Goal: Task Accomplishment & Management: Use online tool/utility

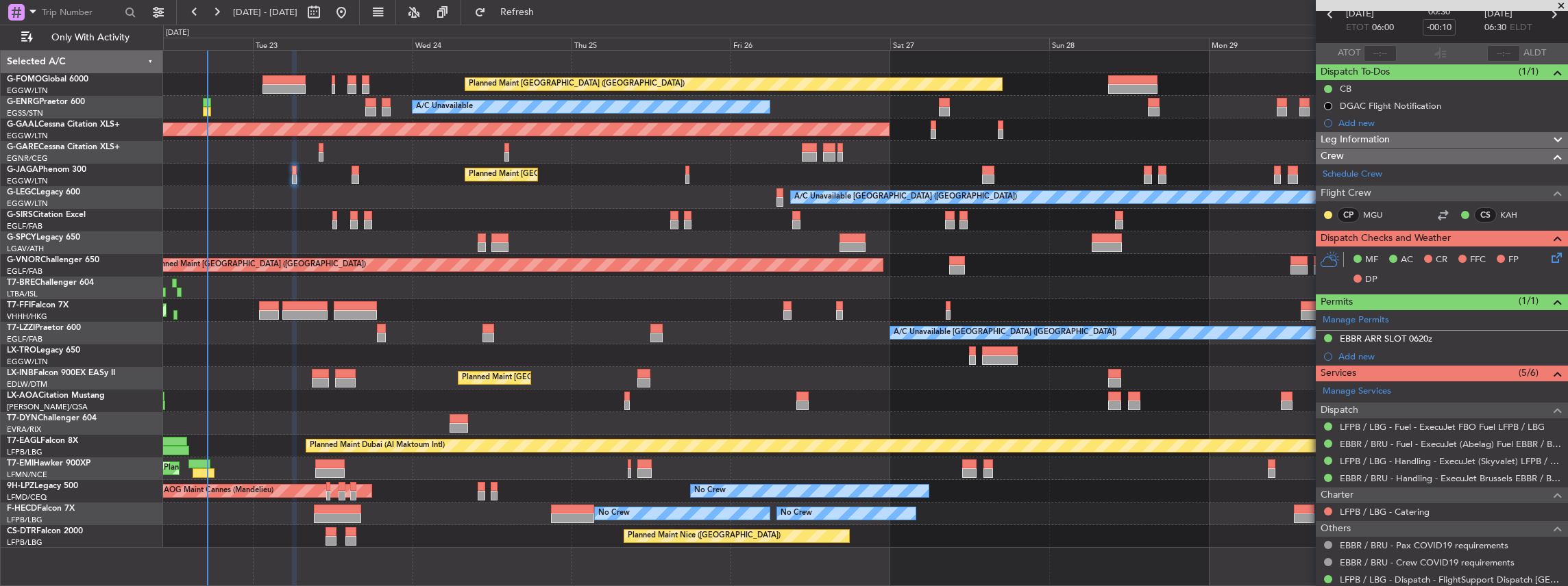
scroll to position [137, 0]
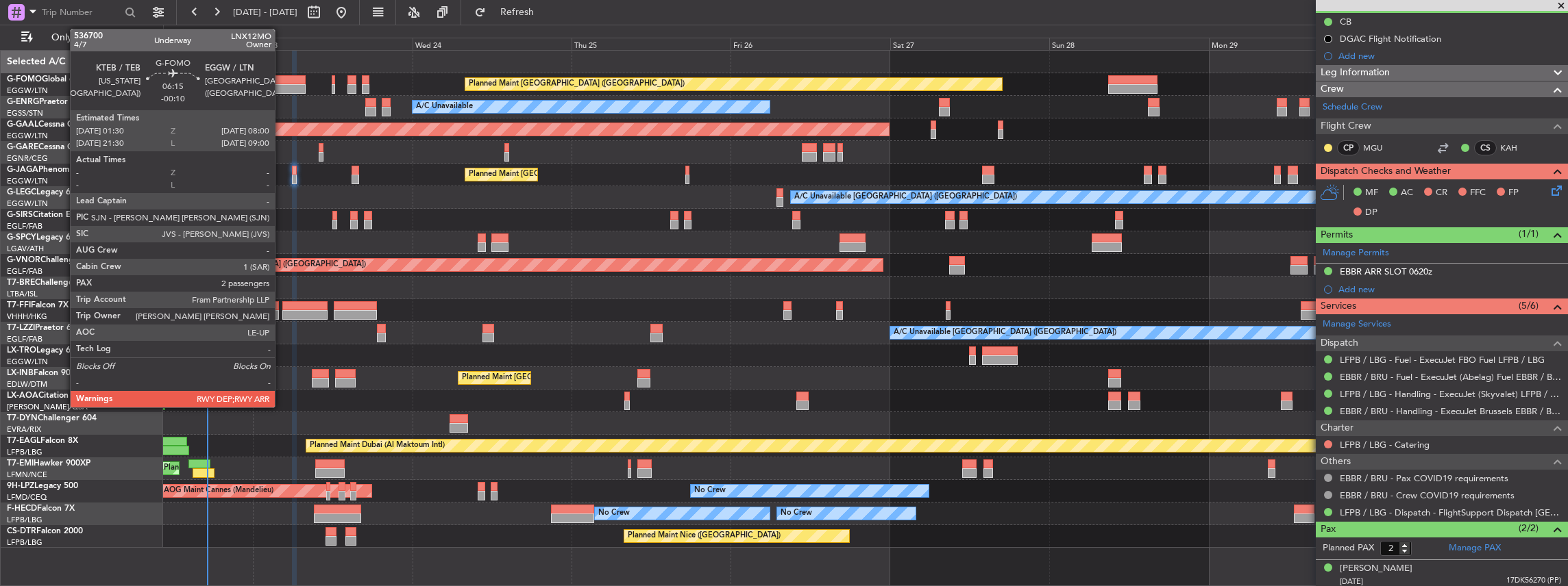
click at [280, 79] on div at bounding box center [284, 80] width 43 height 9
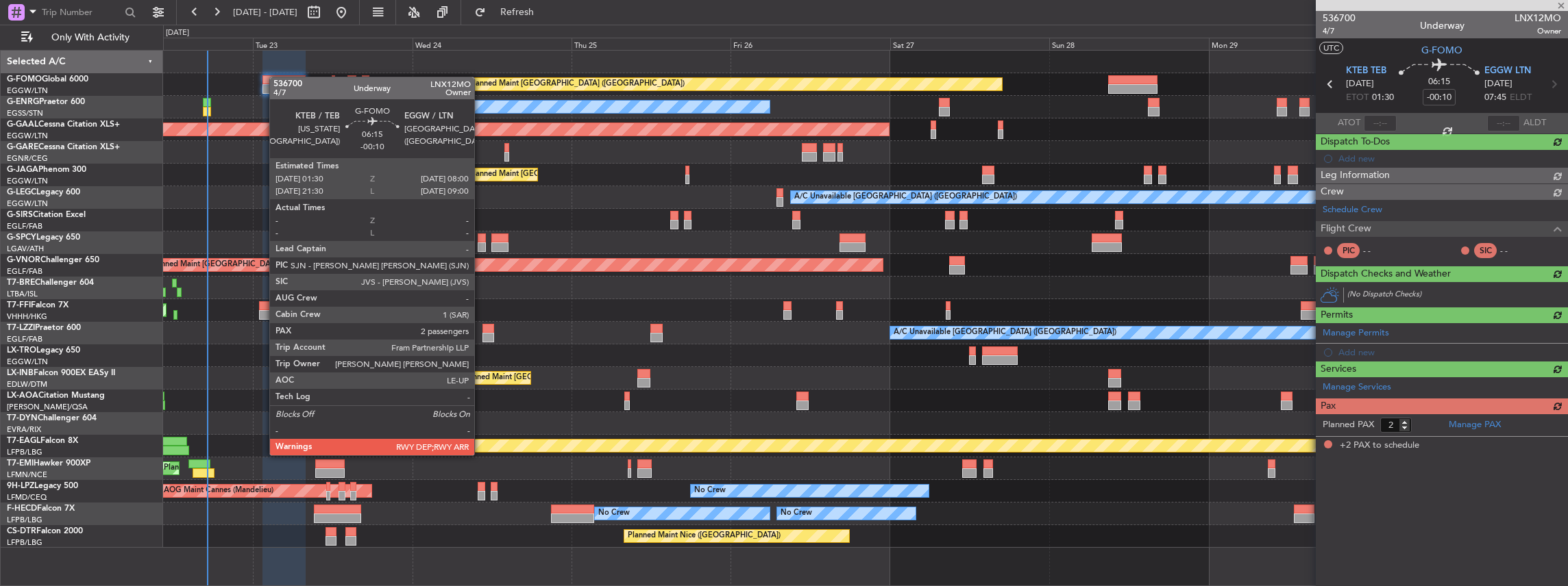
scroll to position [0, 0]
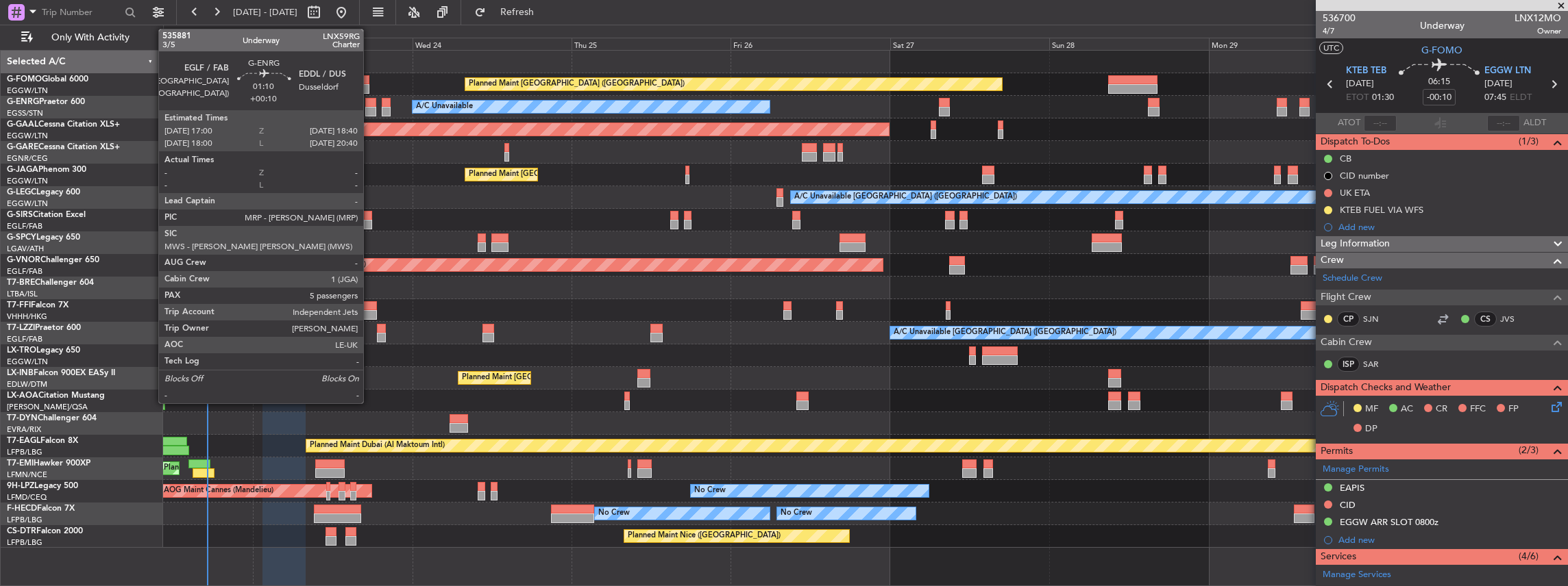
click at [368, 104] on div at bounding box center [371, 103] width 12 height 9
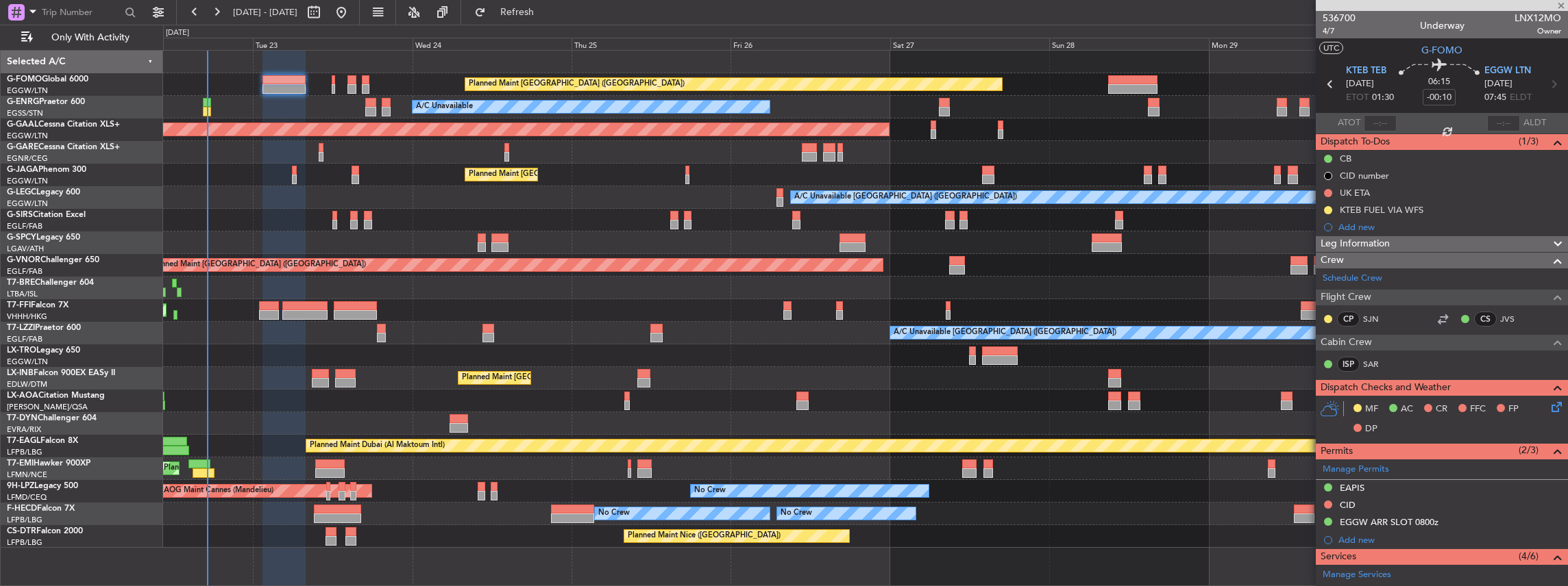
type input "+00:10"
type input "5"
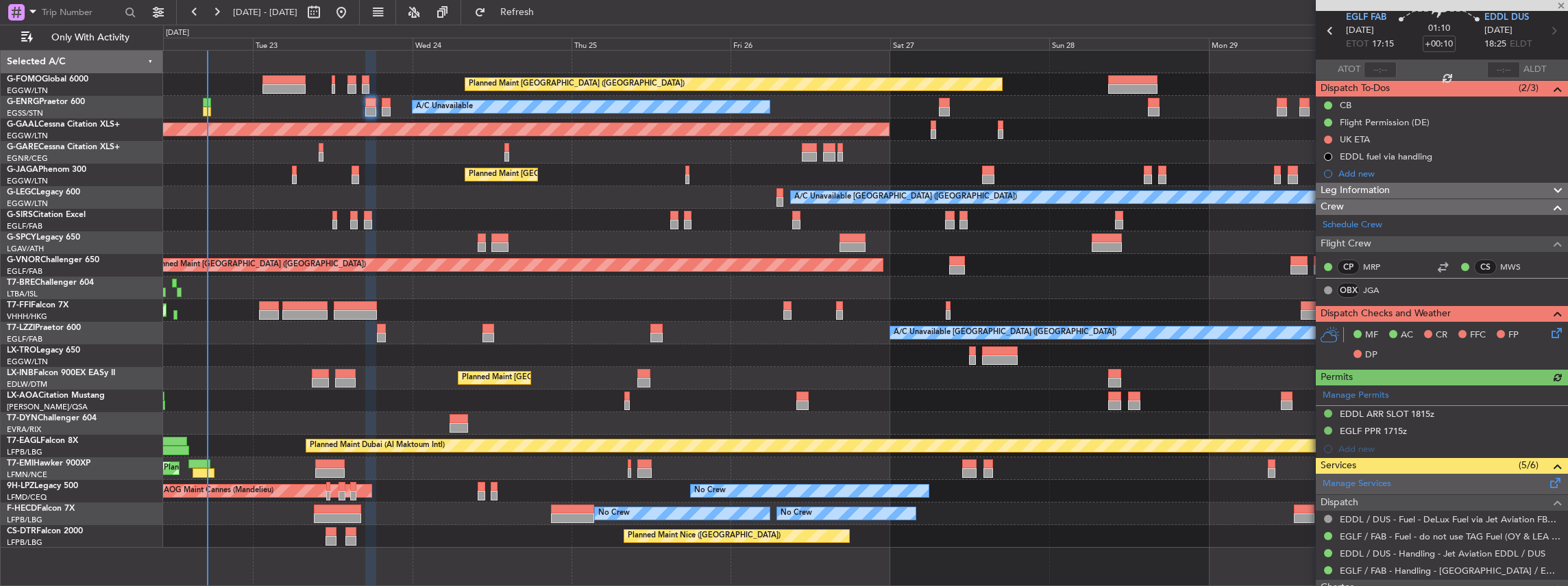
scroll to position [137, 0]
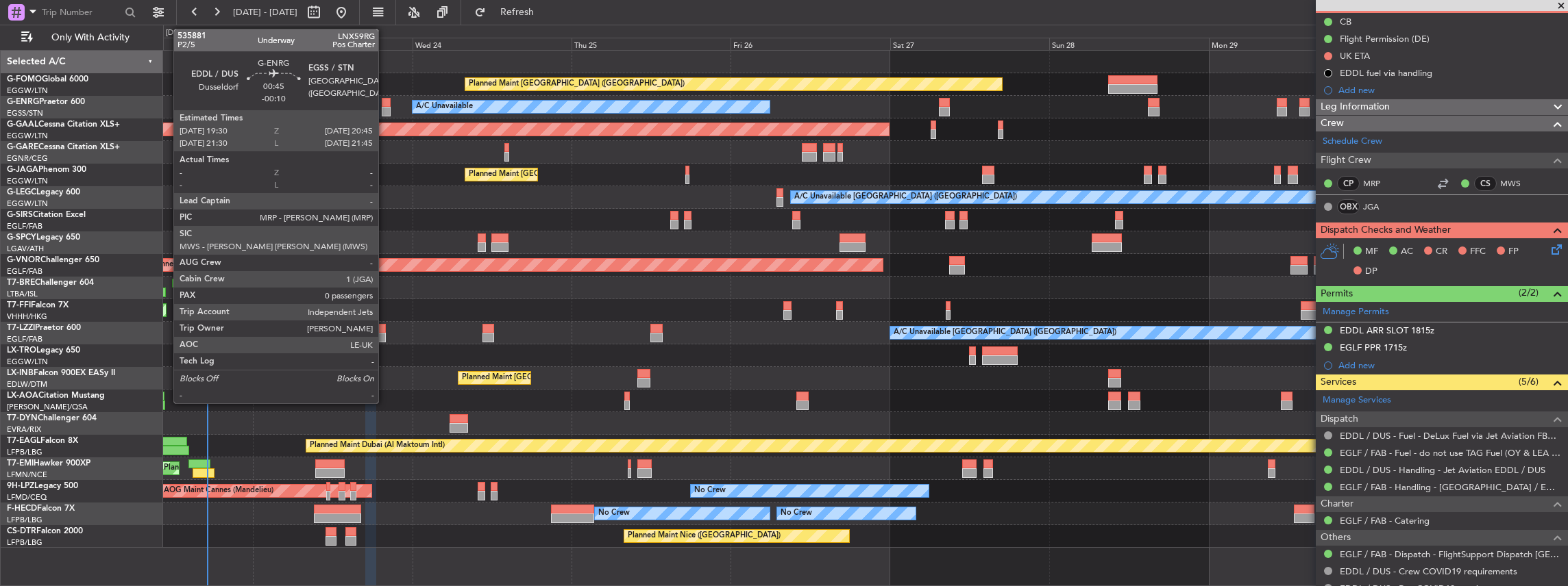
click at [385, 108] on div at bounding box center [386, 111] width 9 height 9
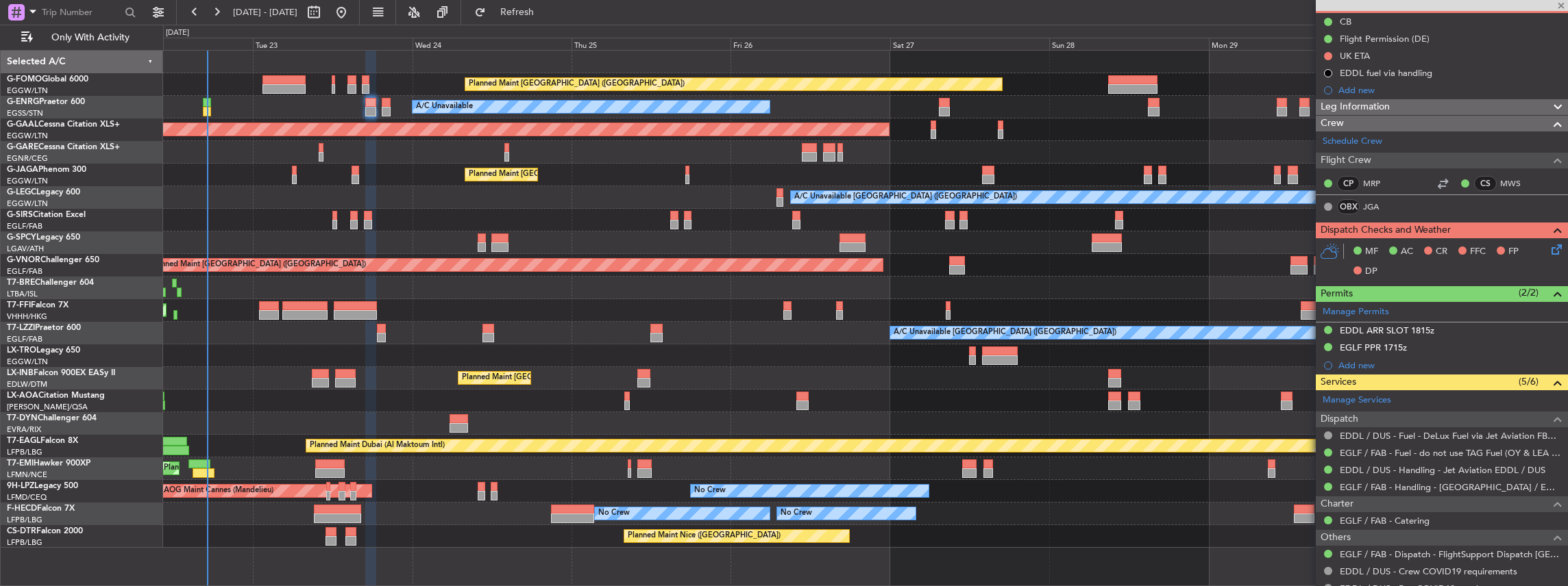
type input "-00:10"
type input "0"
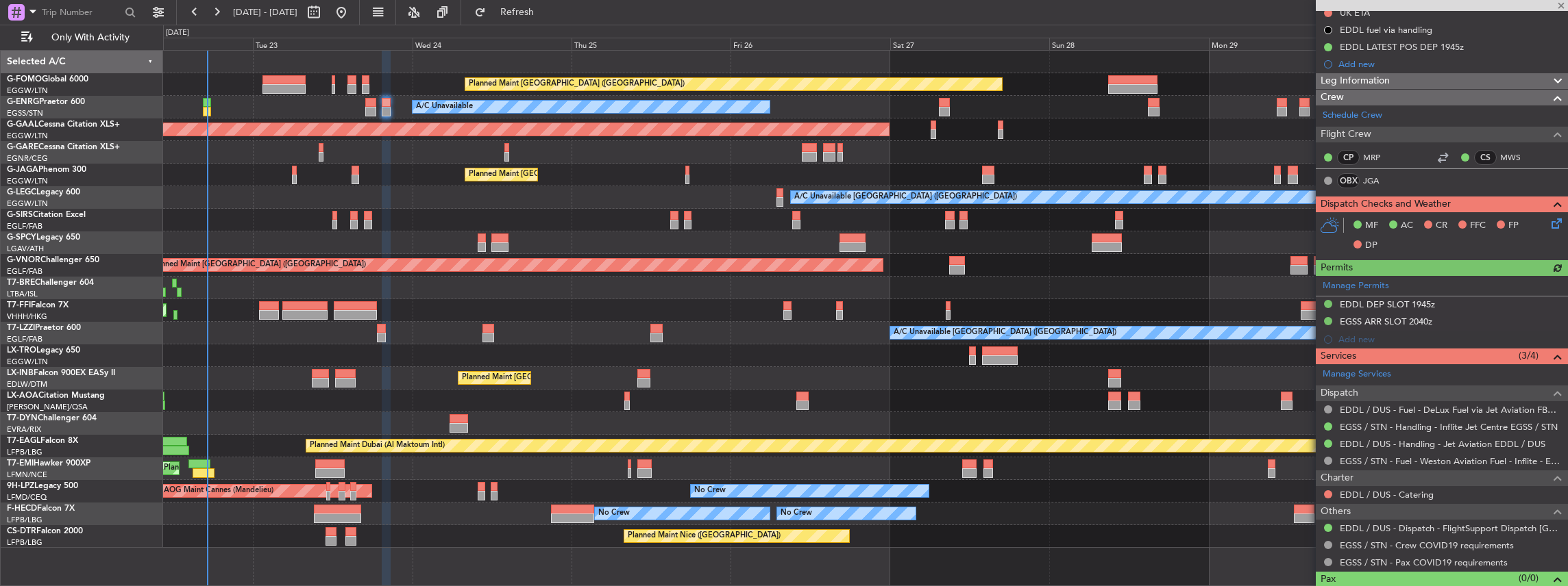
scroll to position [182, 0]
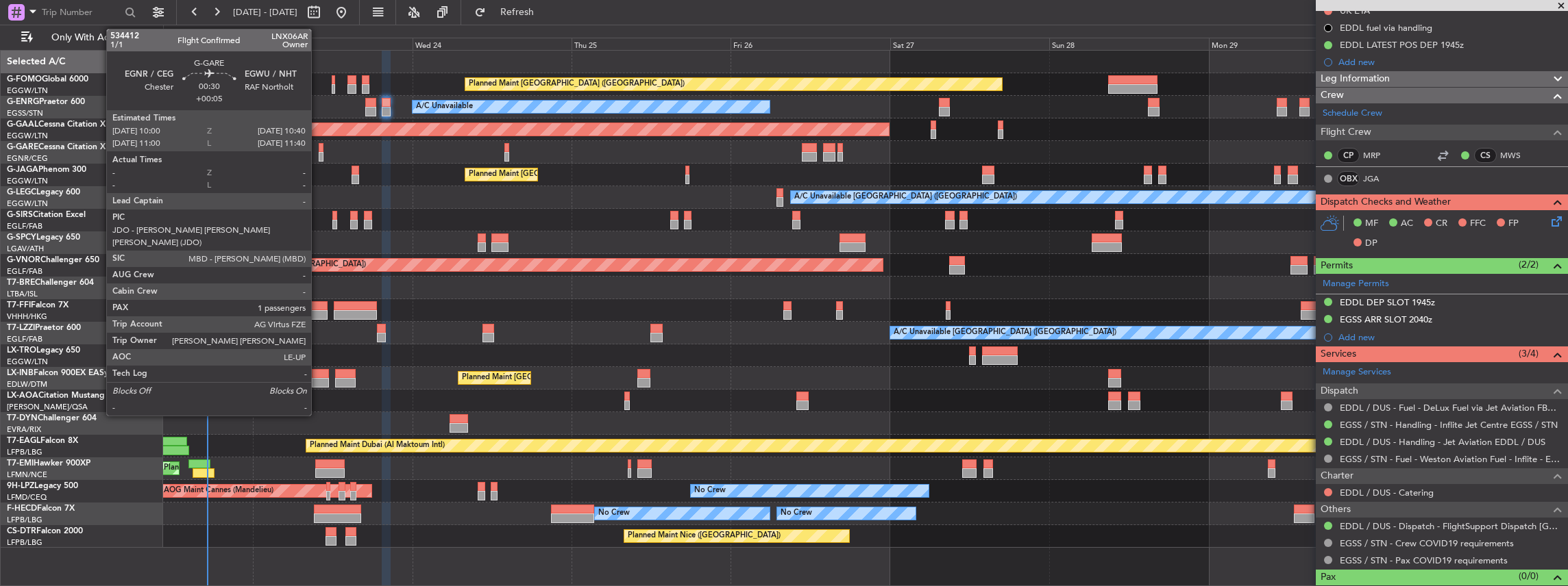
click at [318, 149] on div at bounding box center [321, 147] width 5 height 9
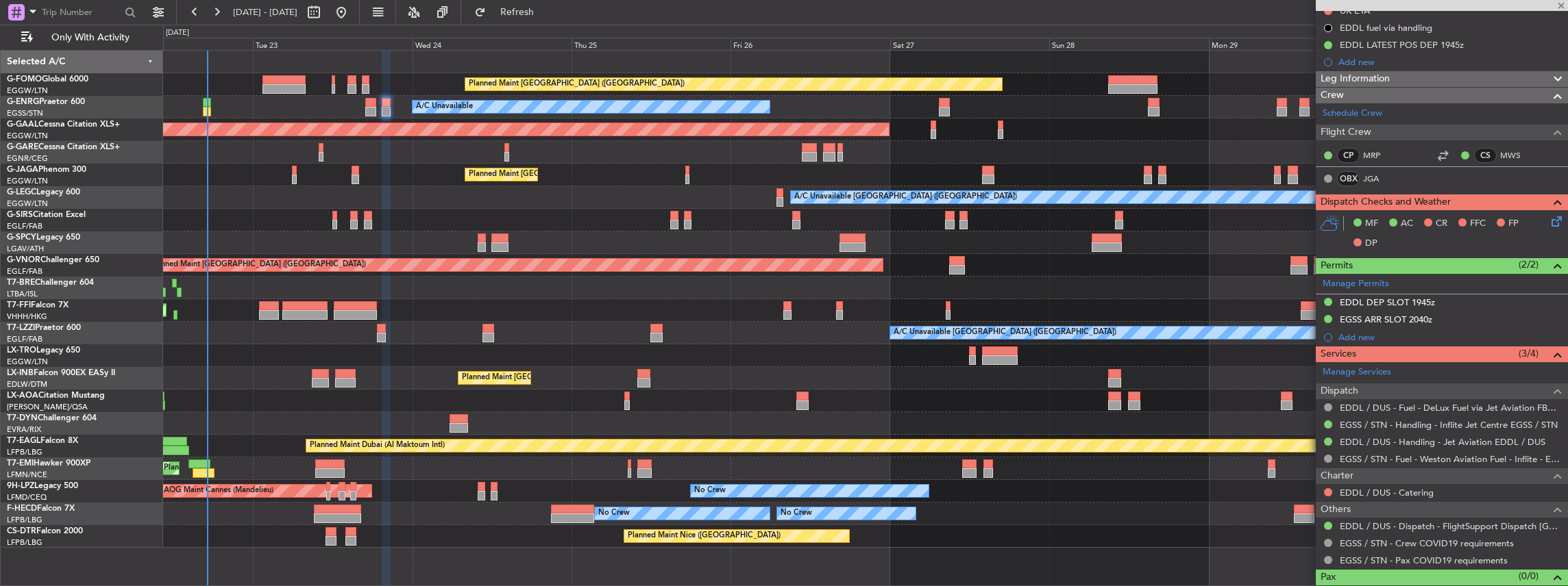
type input "+00:05"
type input "1"
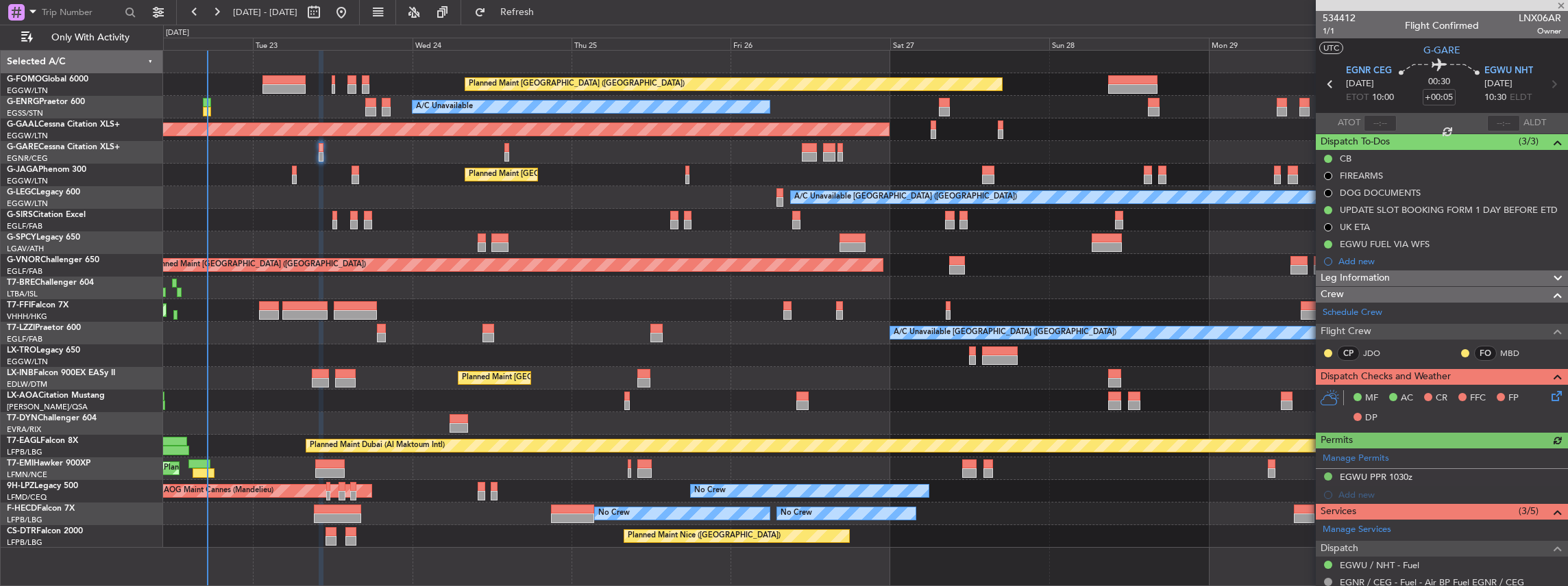
scroll to position [137, 0]
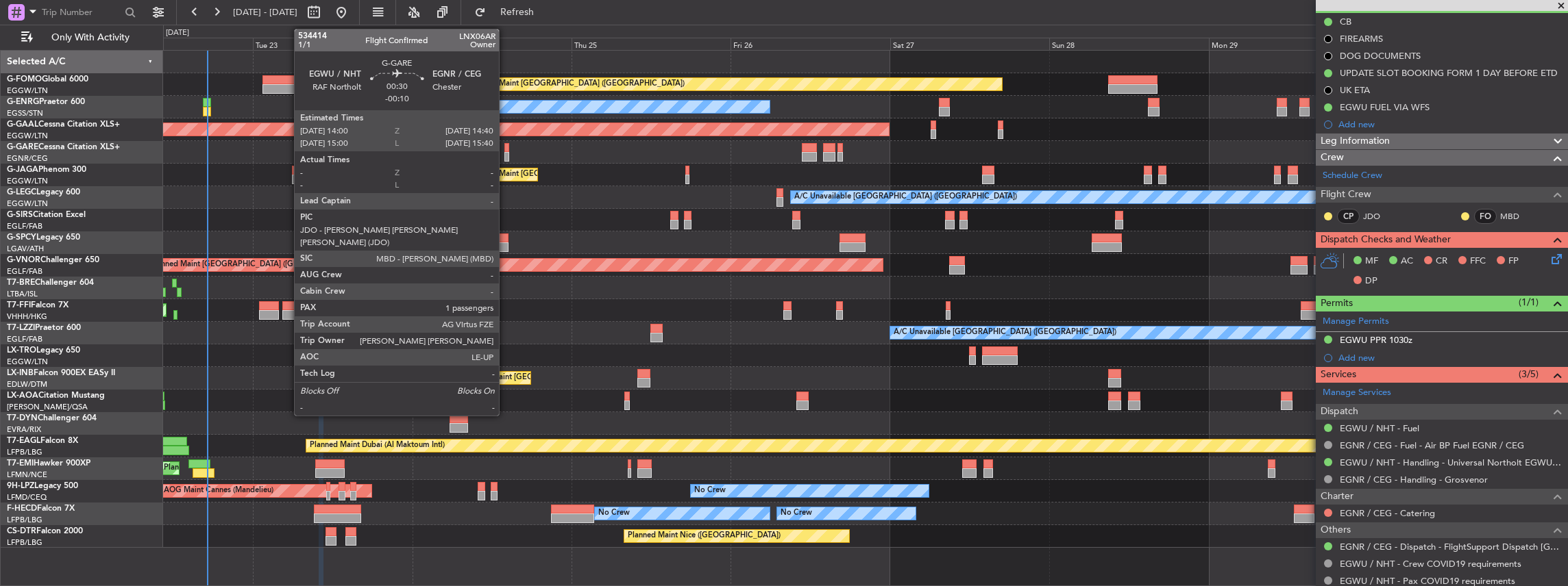
click at [506, 152] on div at bounding box center [507, 157] width 5 height 9
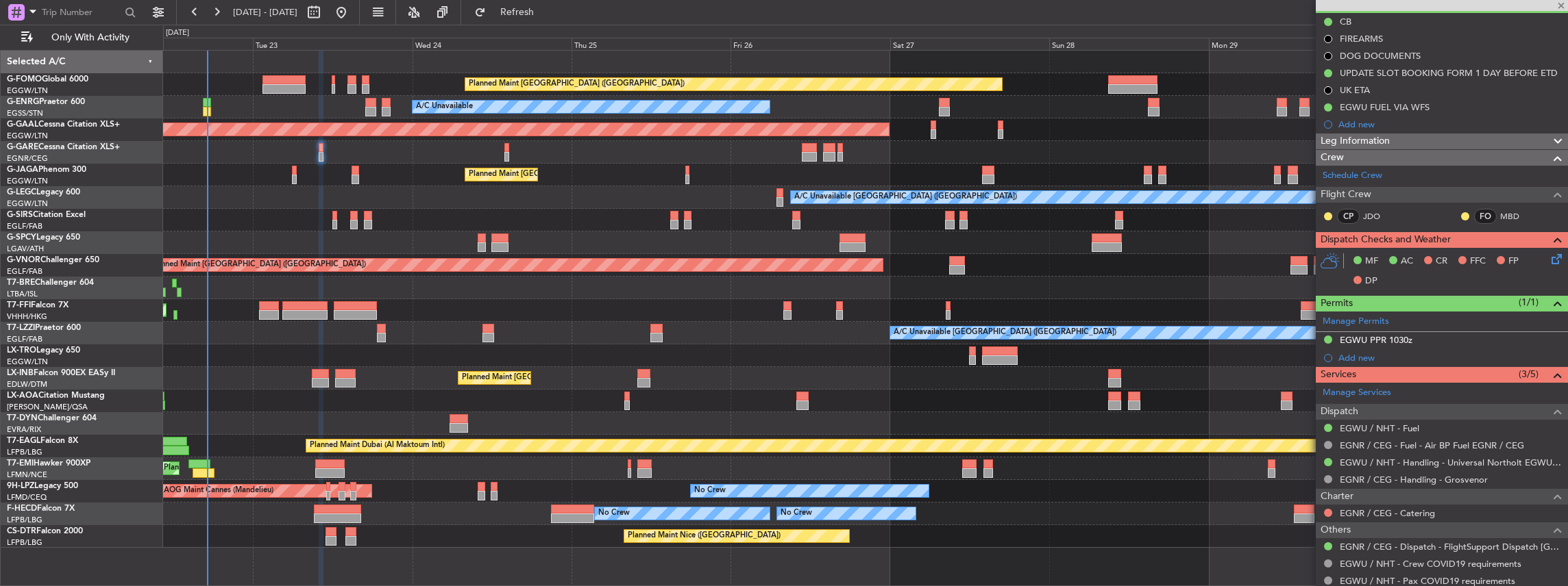
type input "-00:10"
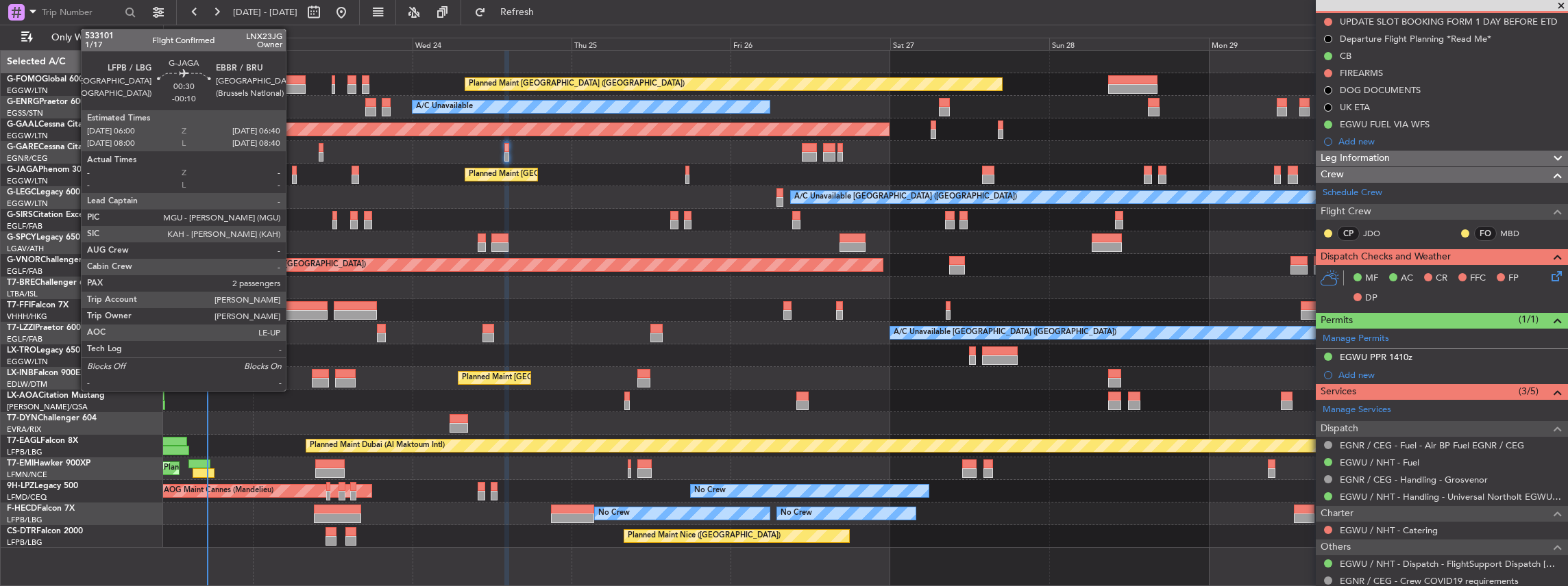
click at [292, 178] on div at bounding box center [294, 179] width 5 height 9
type input "2"
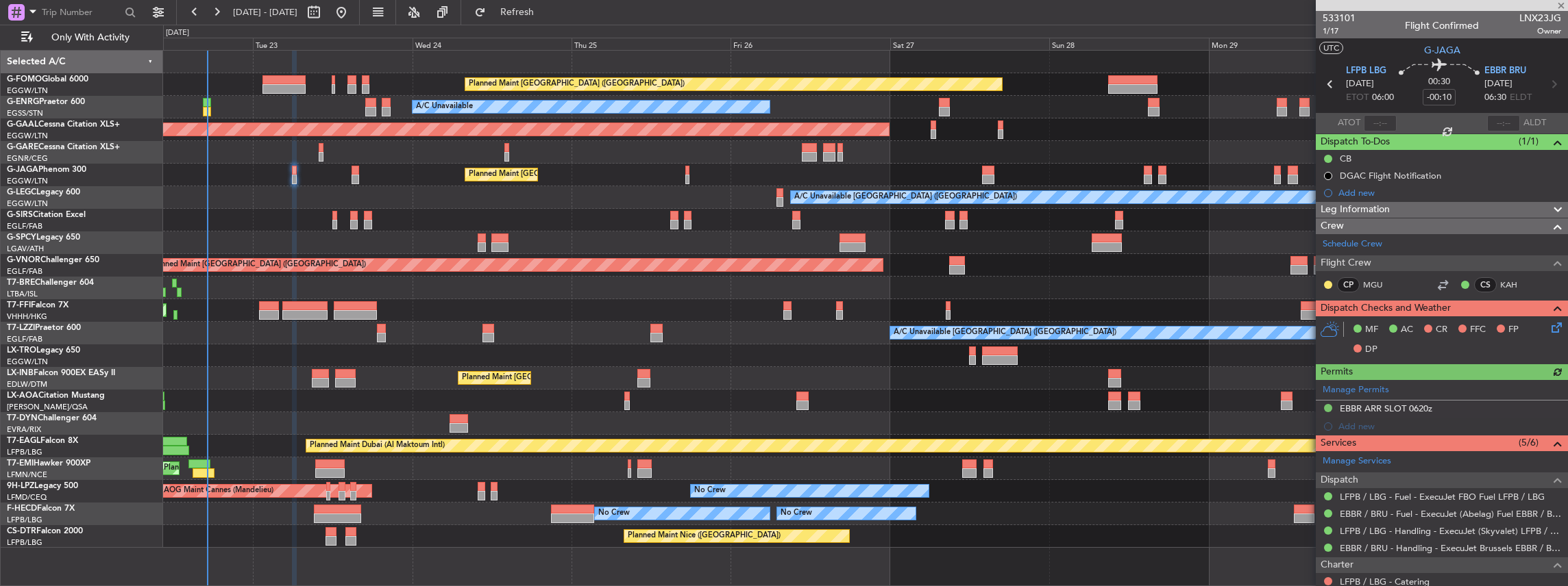
scroll to position [91, 0]
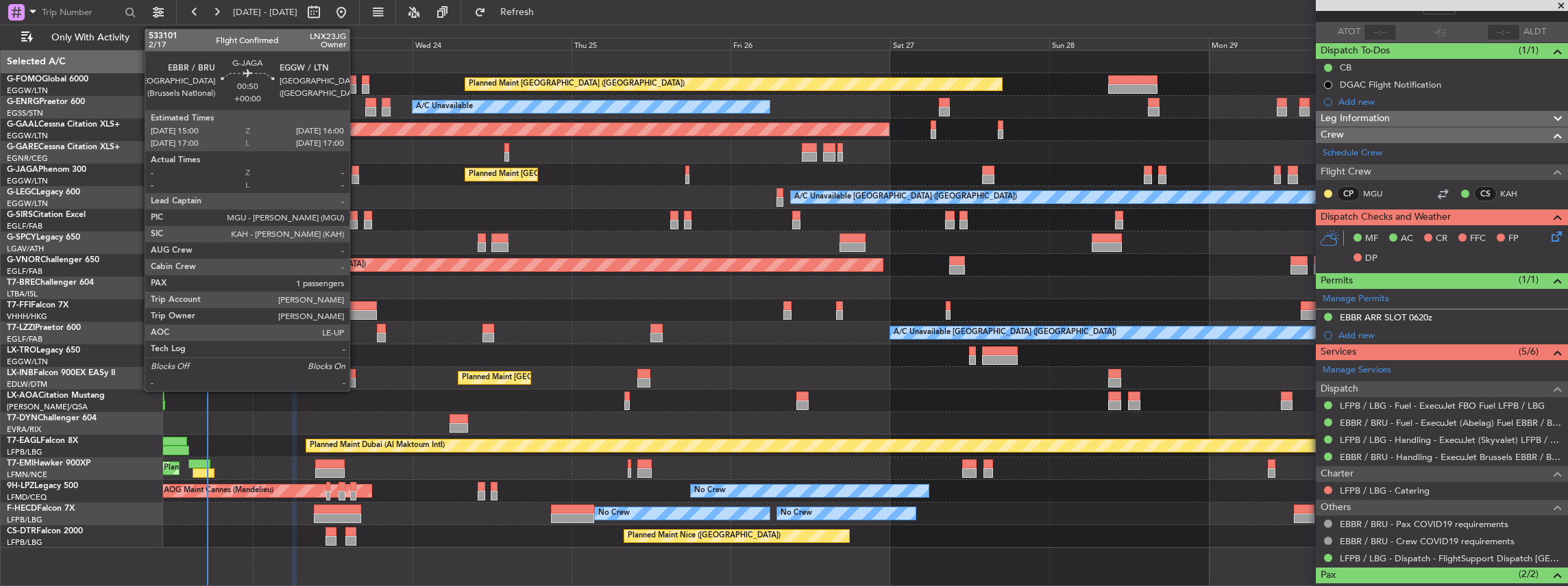
click at [355, 173] on div at bounding box center [355, 171] width 7 height 9
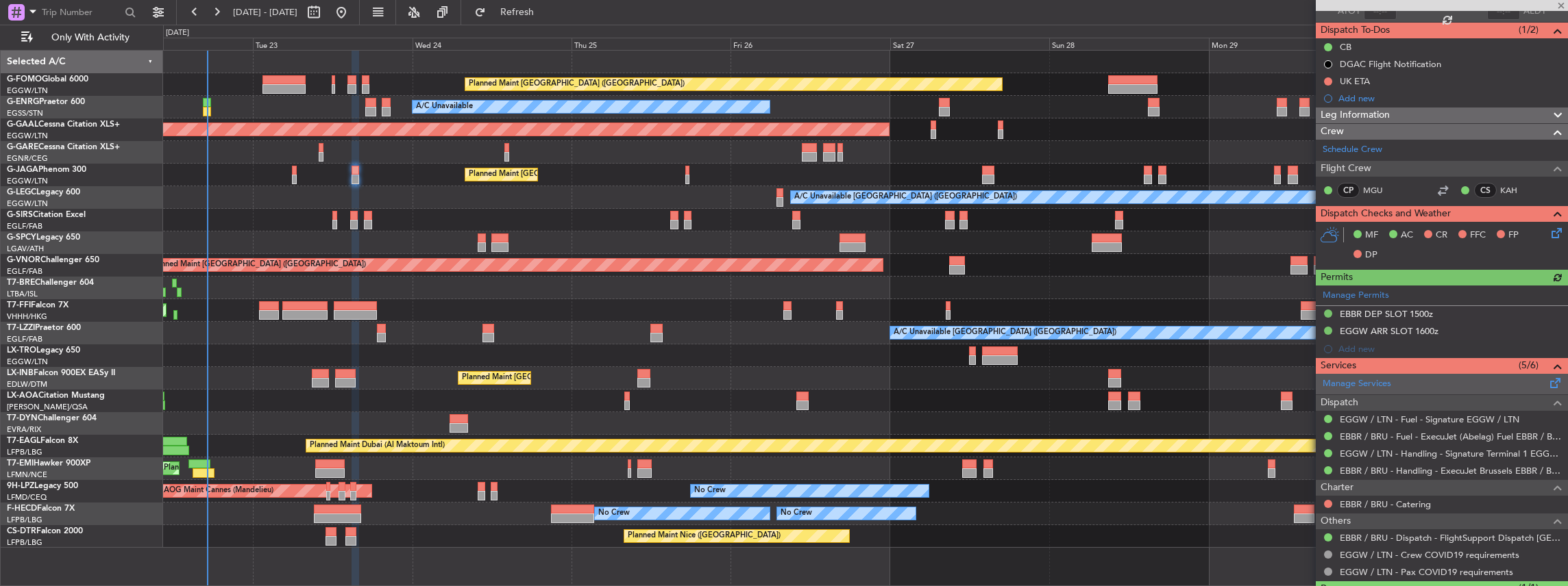
scroll to position [137, 0]
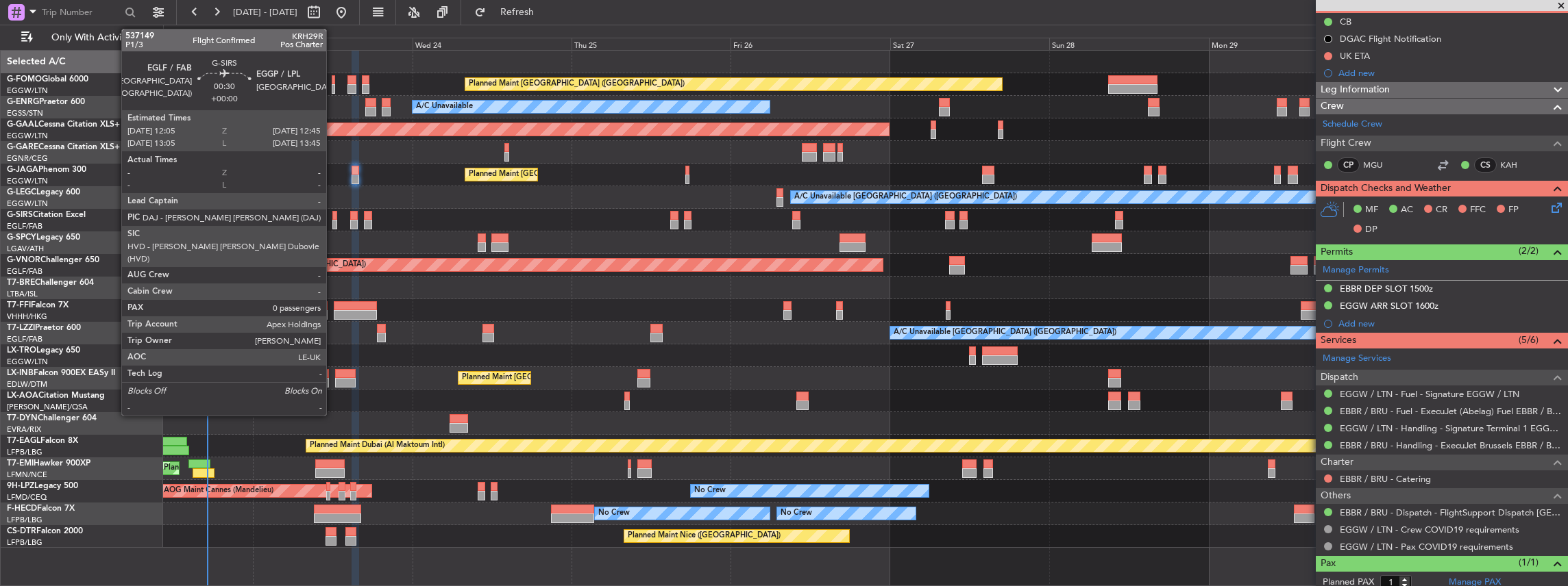
click at [333, 221] on div at bounding box center [334, 225] width 5 height 9
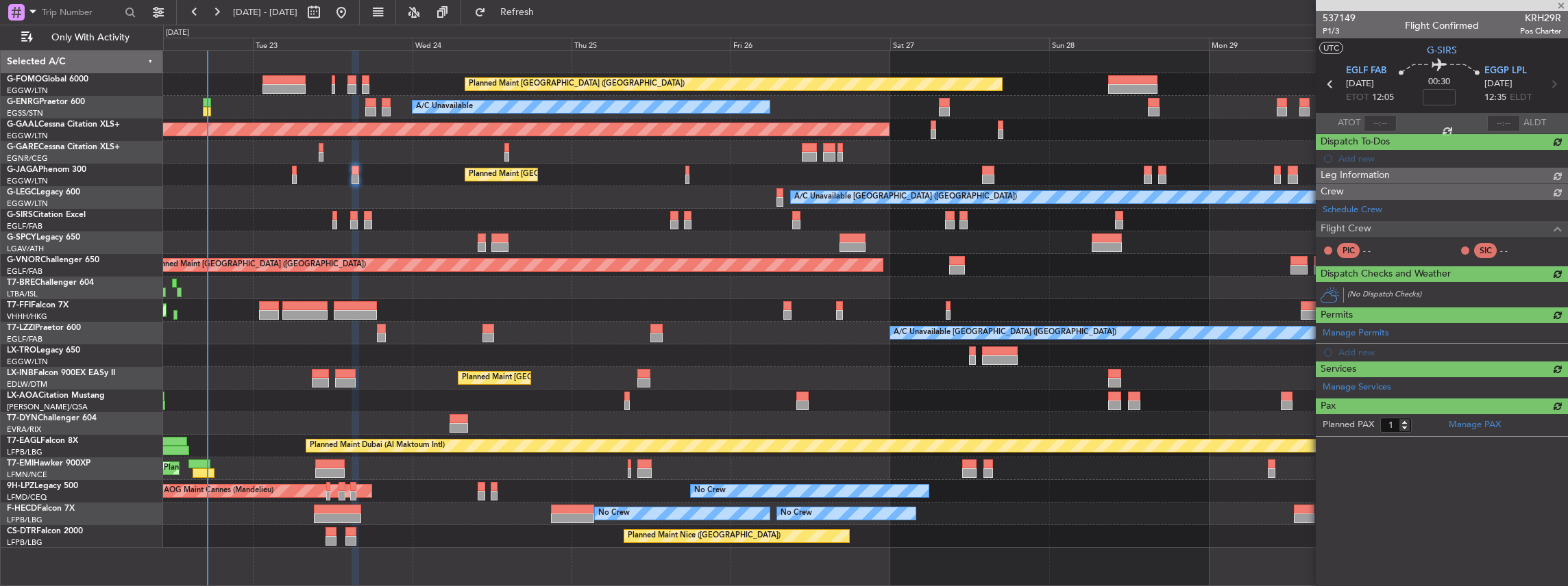
type input "0"
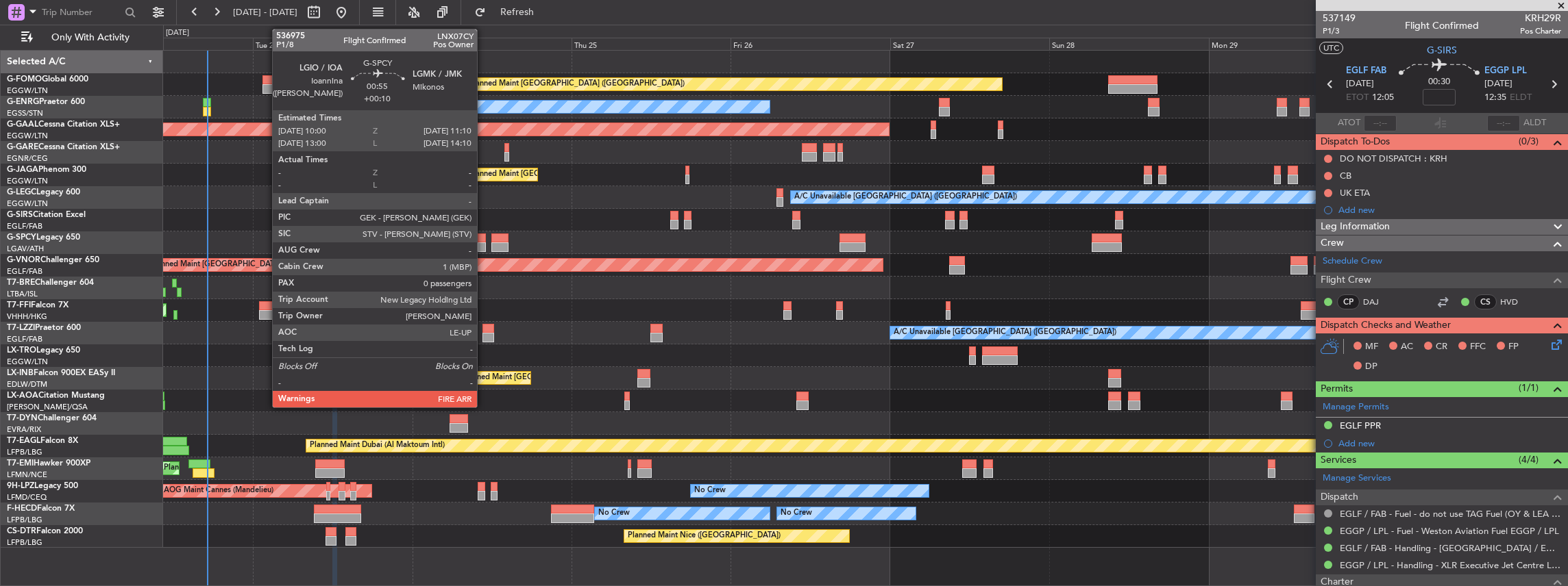
click at [484, 243] on div at bounding box center [481, 247] width 8 height 9
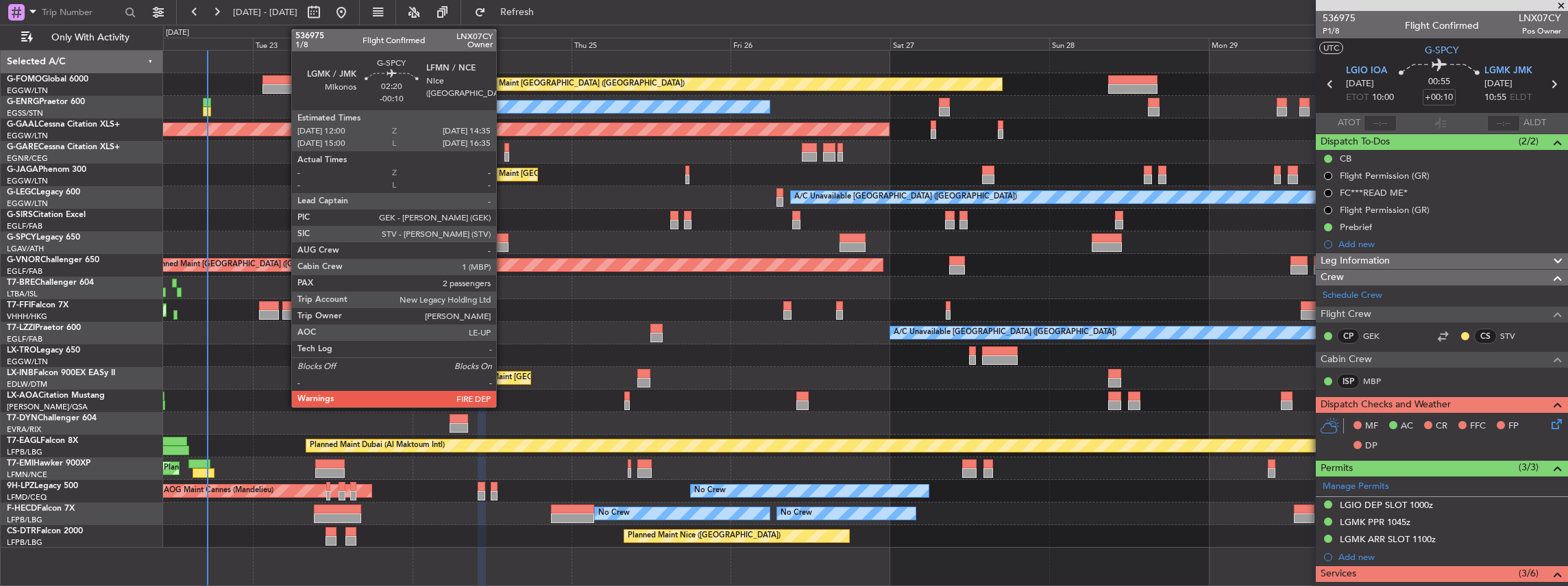
click at [503, 241] on div at bounding box center [500, 238] width 18 height 9
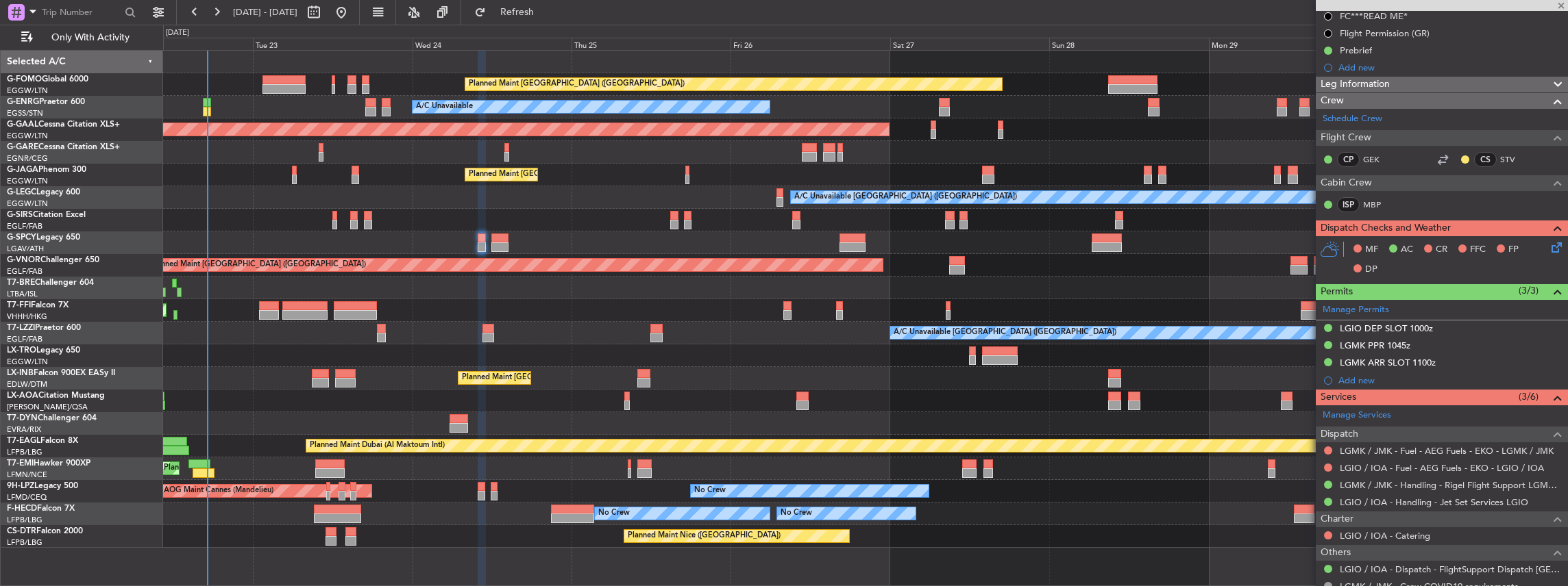
scroll to position [182, 0]
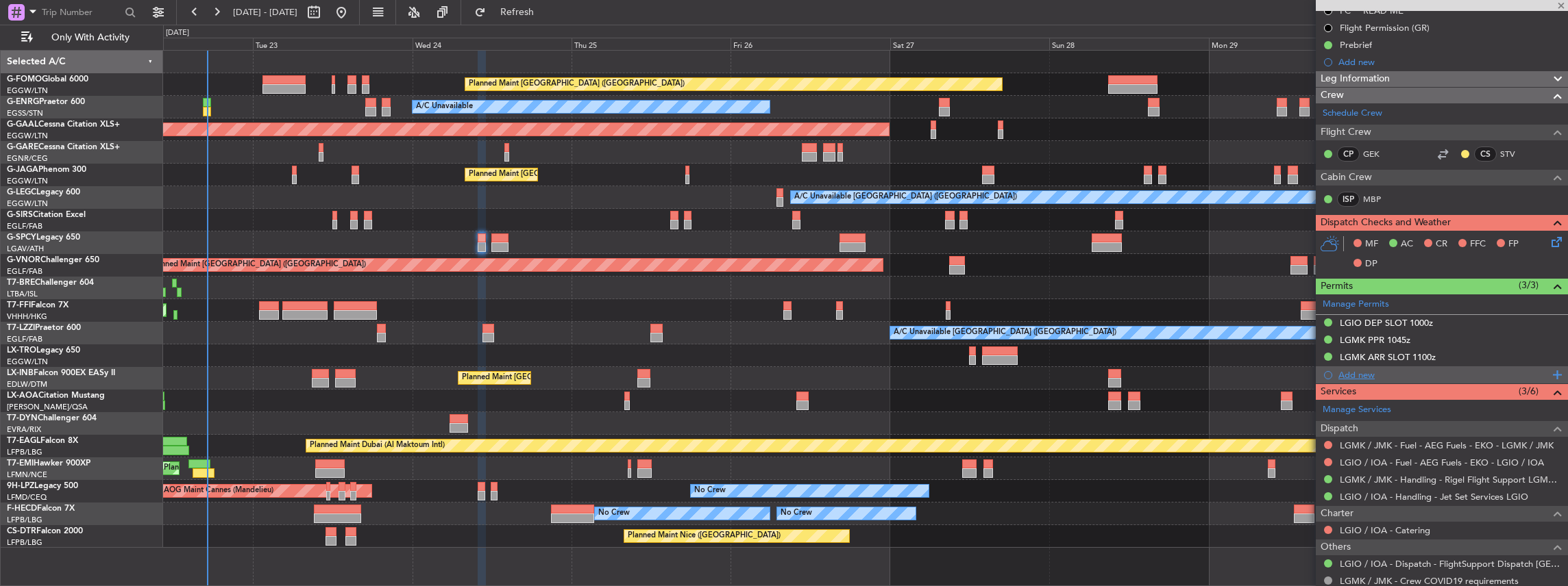
type input "-00:10"
type input "2"
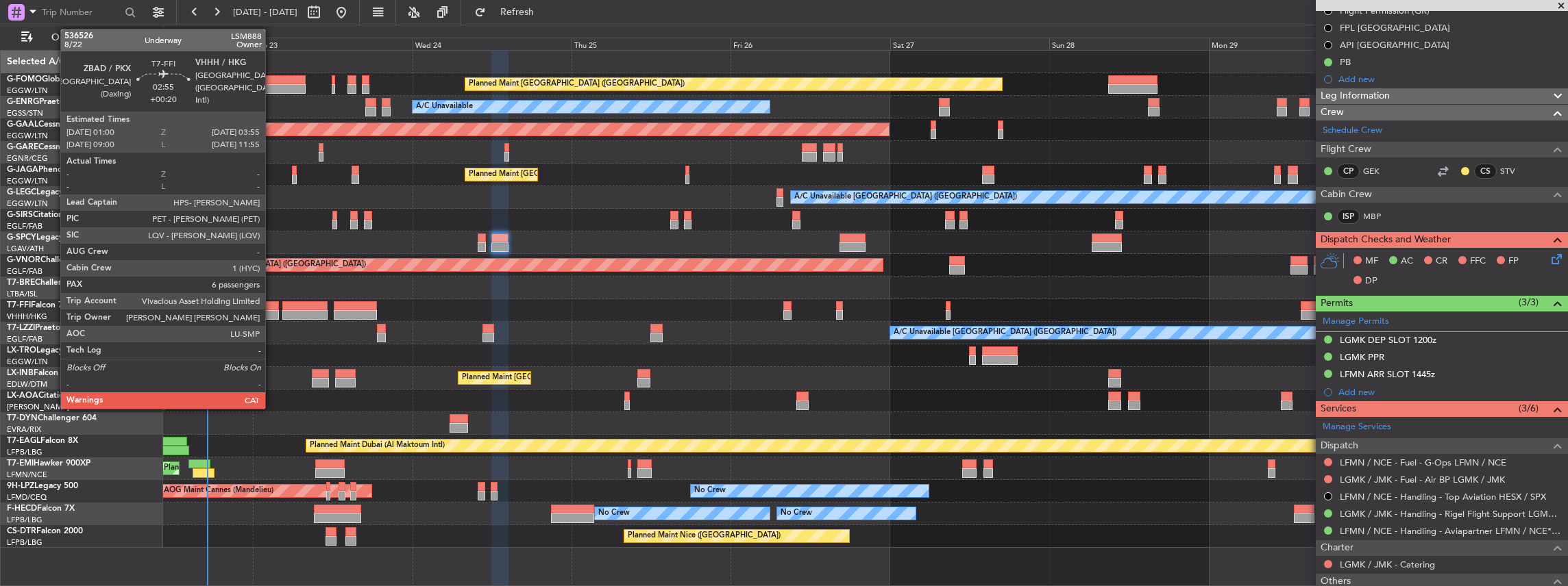
click at [272, 304] on div at bounding box center [269, 306] width 20 height 9
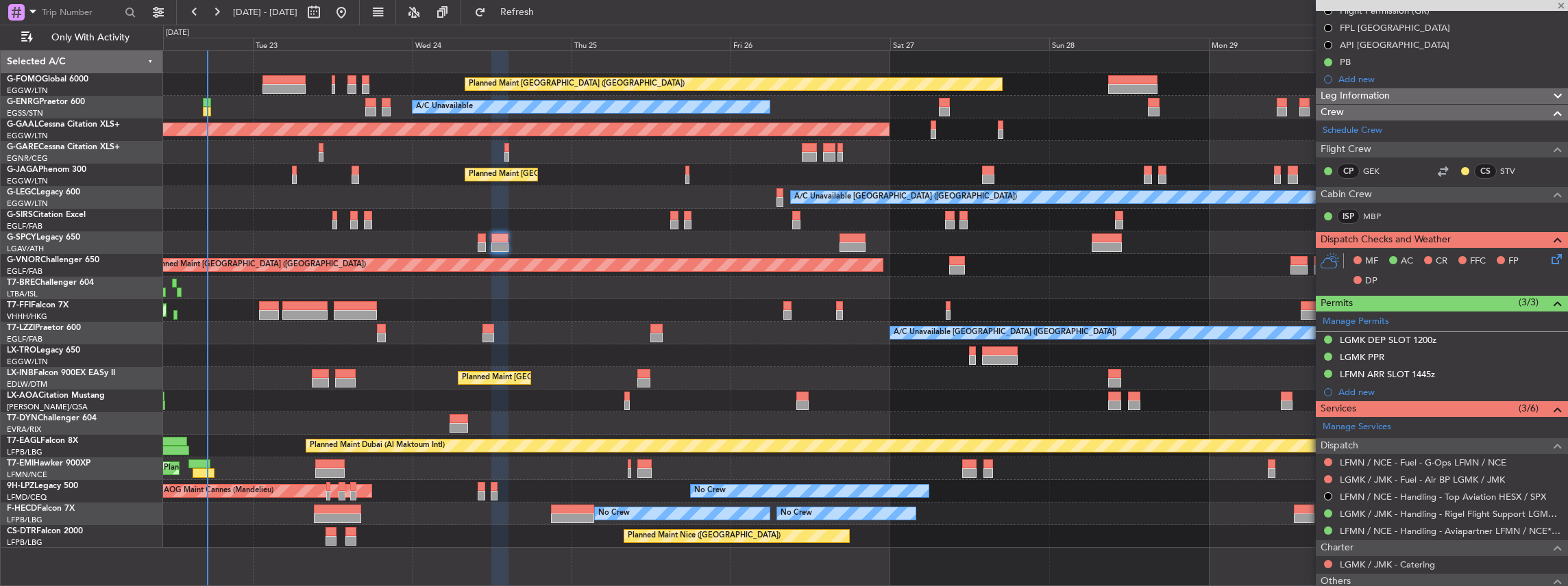
type input "+00:20"
type input "6"
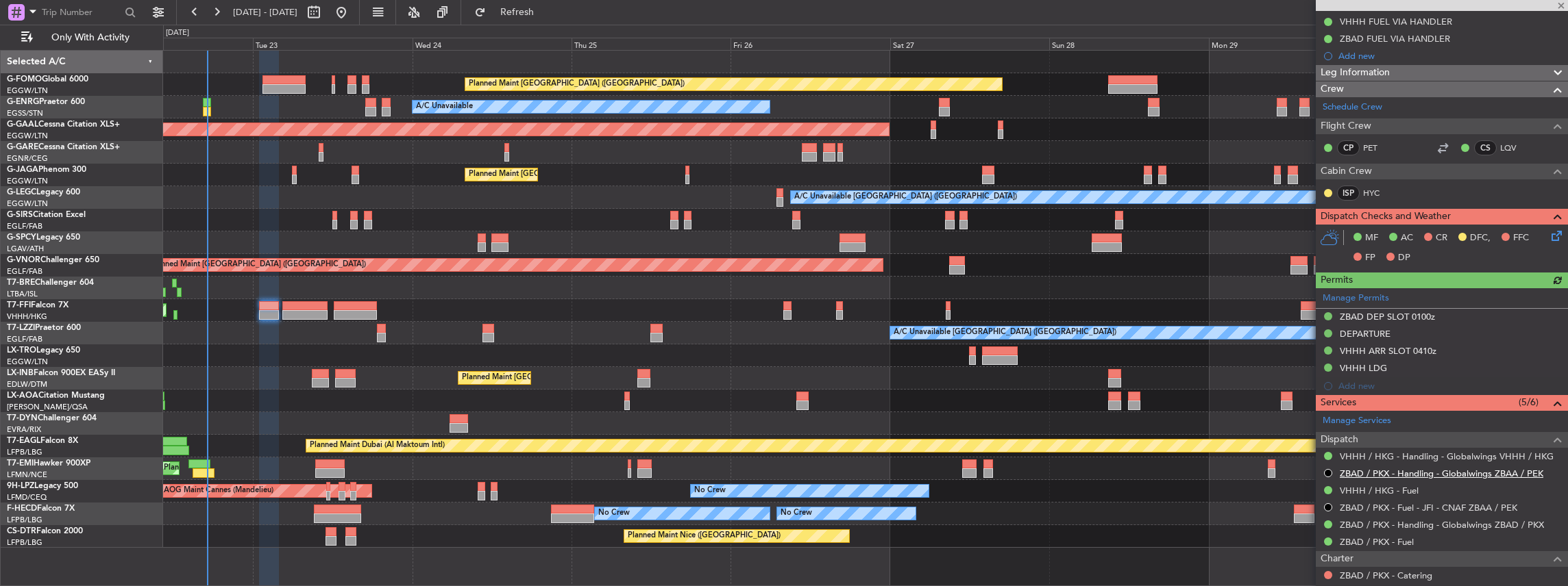
scroll to position [274, 0]
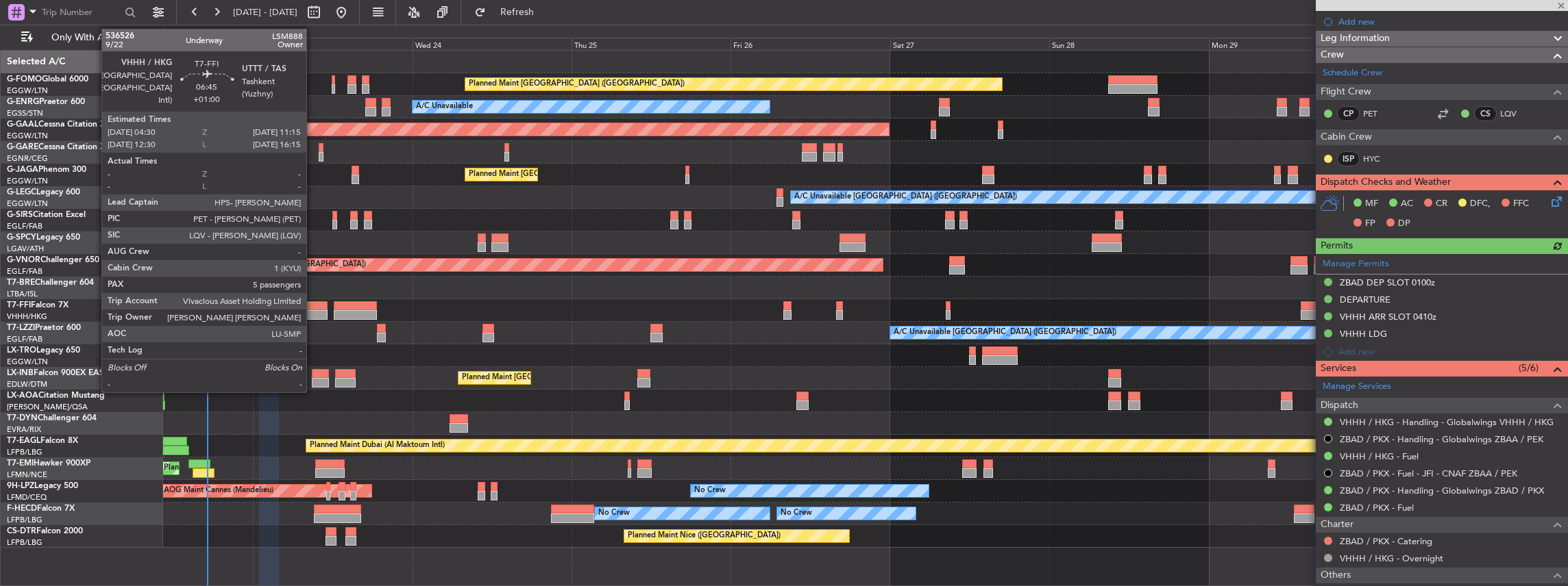
click at [313, 311] on div at bounding box center [304, 315] width 46 height 9
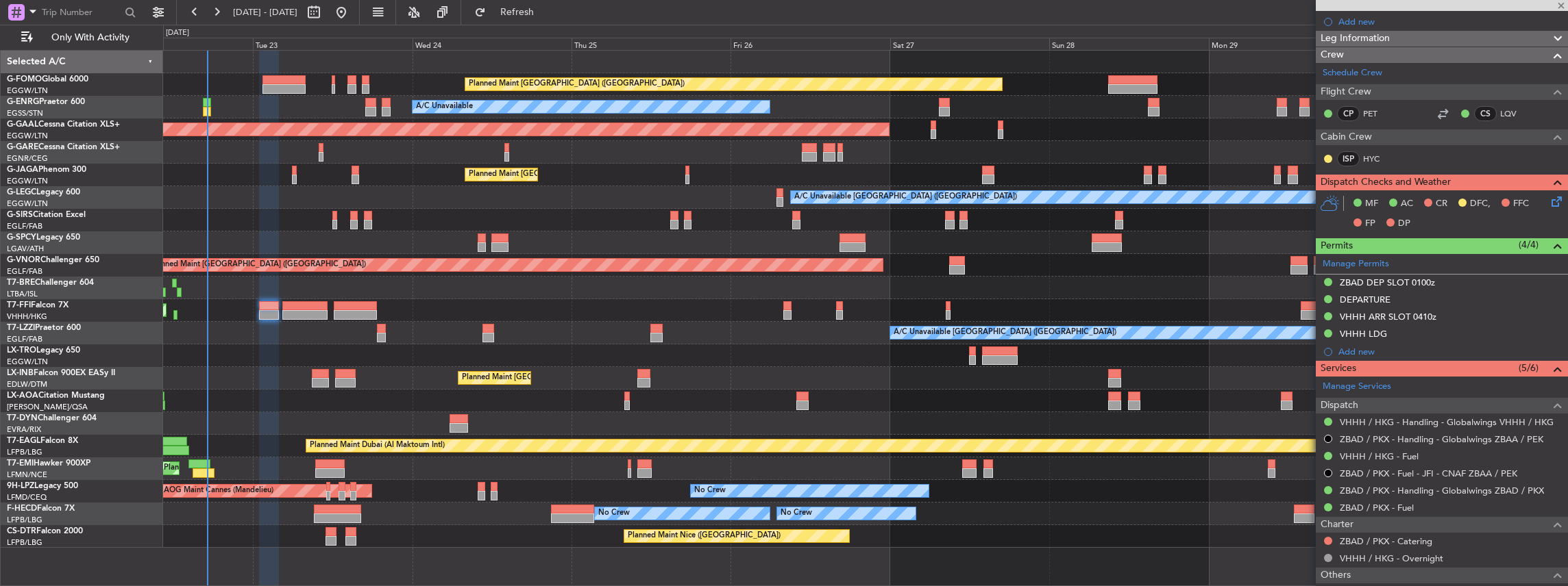
type input "+01:00"
type input "5"
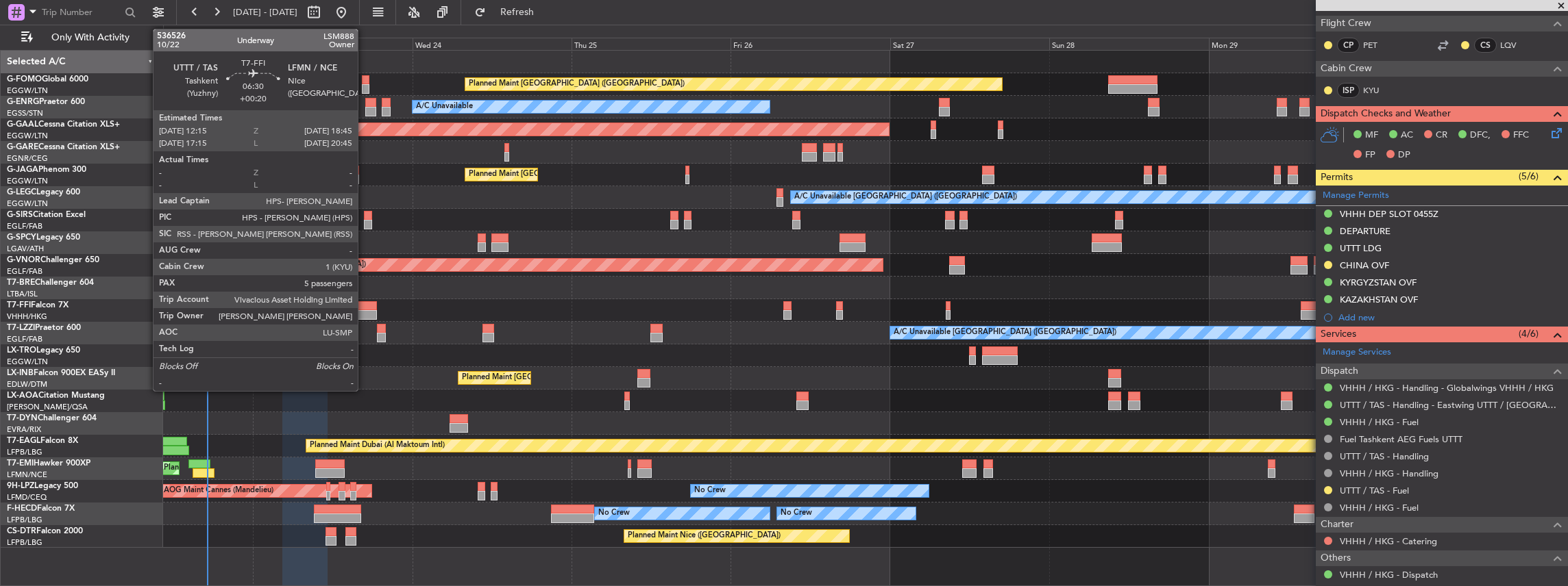
click at [365, 303] on div at bounding box center [355, 306] width 43 height 9
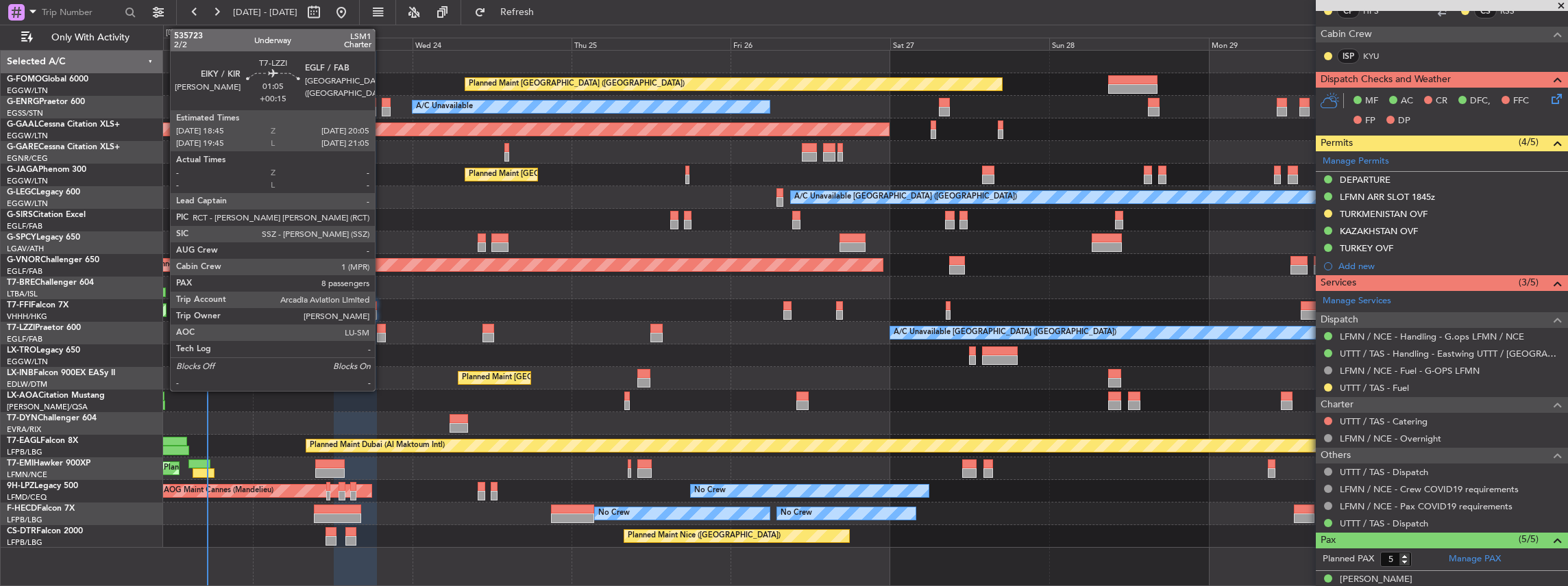
click at [381, 333] on div at bounding box center [382, 337] width 9 height 9
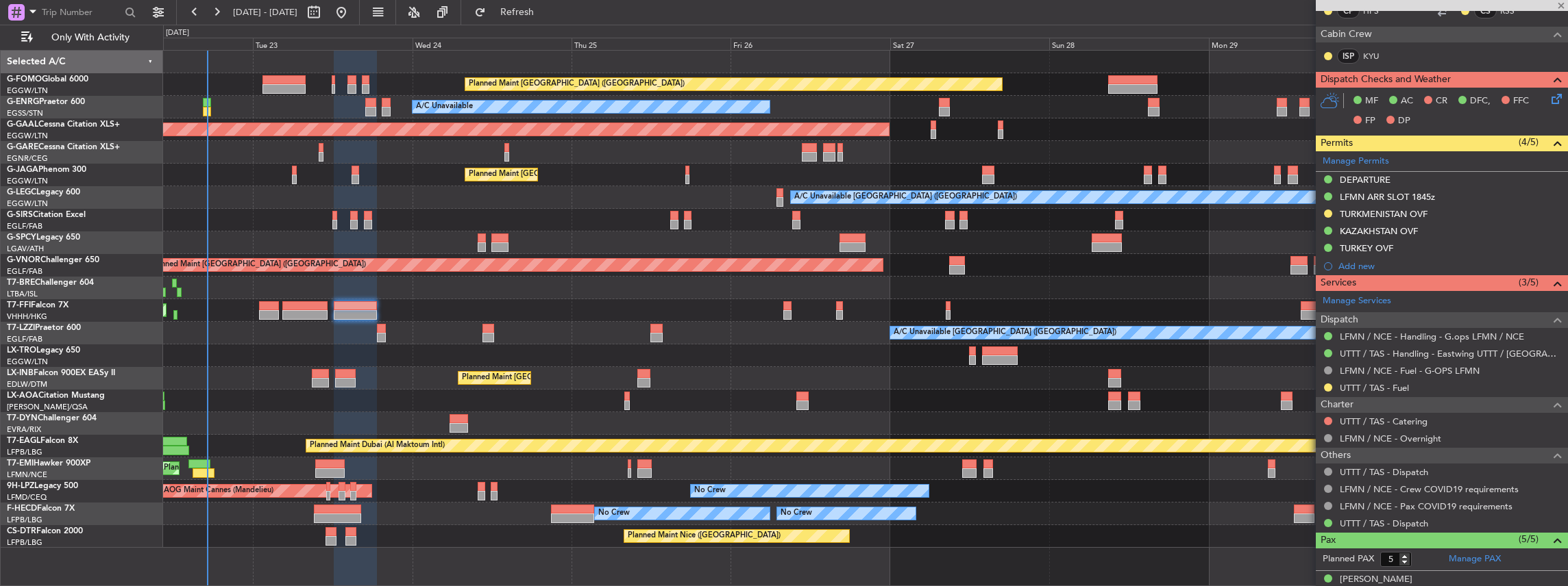
type input "+00:15"
type input "8"
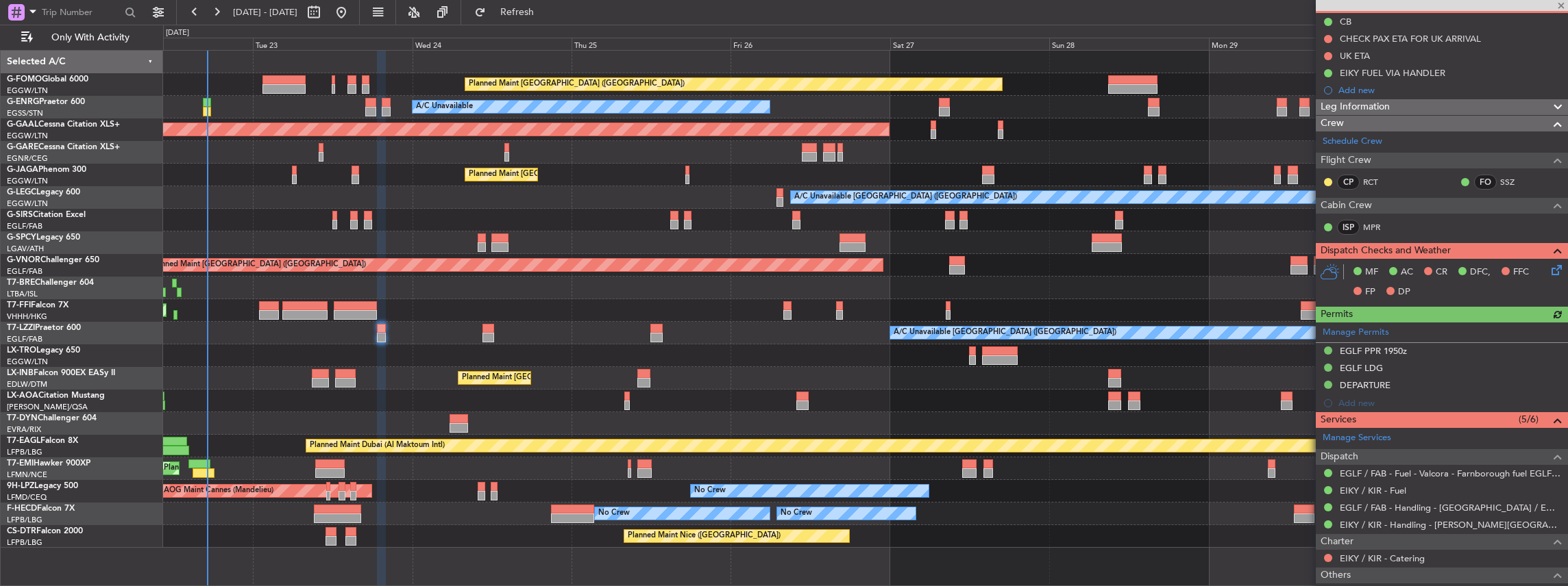
scroll to position [182, 0]
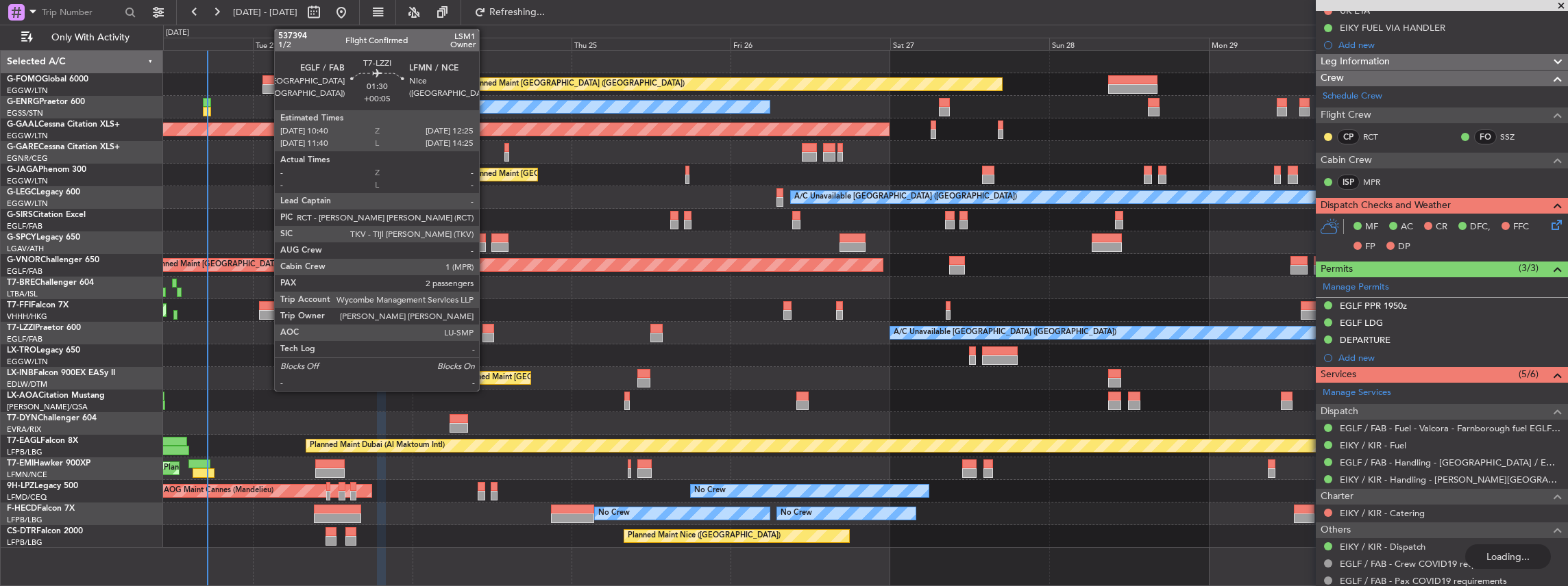
click at [486, 330] on div at bounding box center [487, 329] width 12 height 9
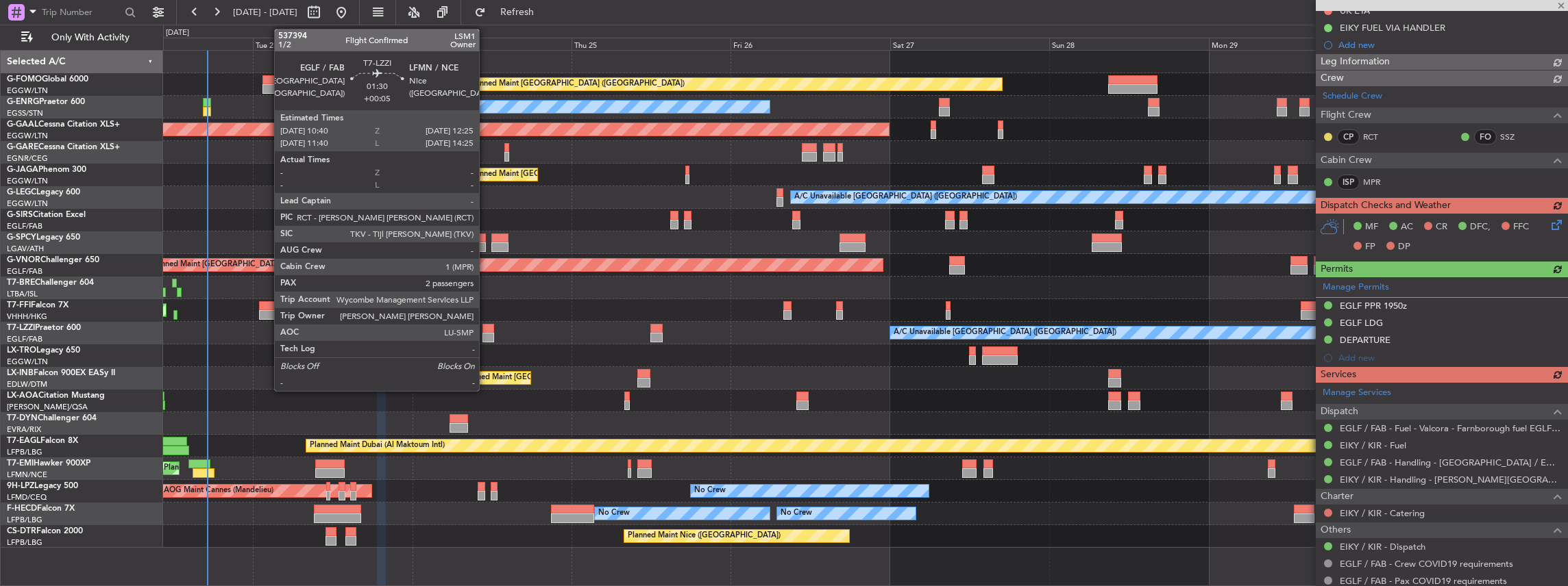
type input "+00:05"
type input "2"
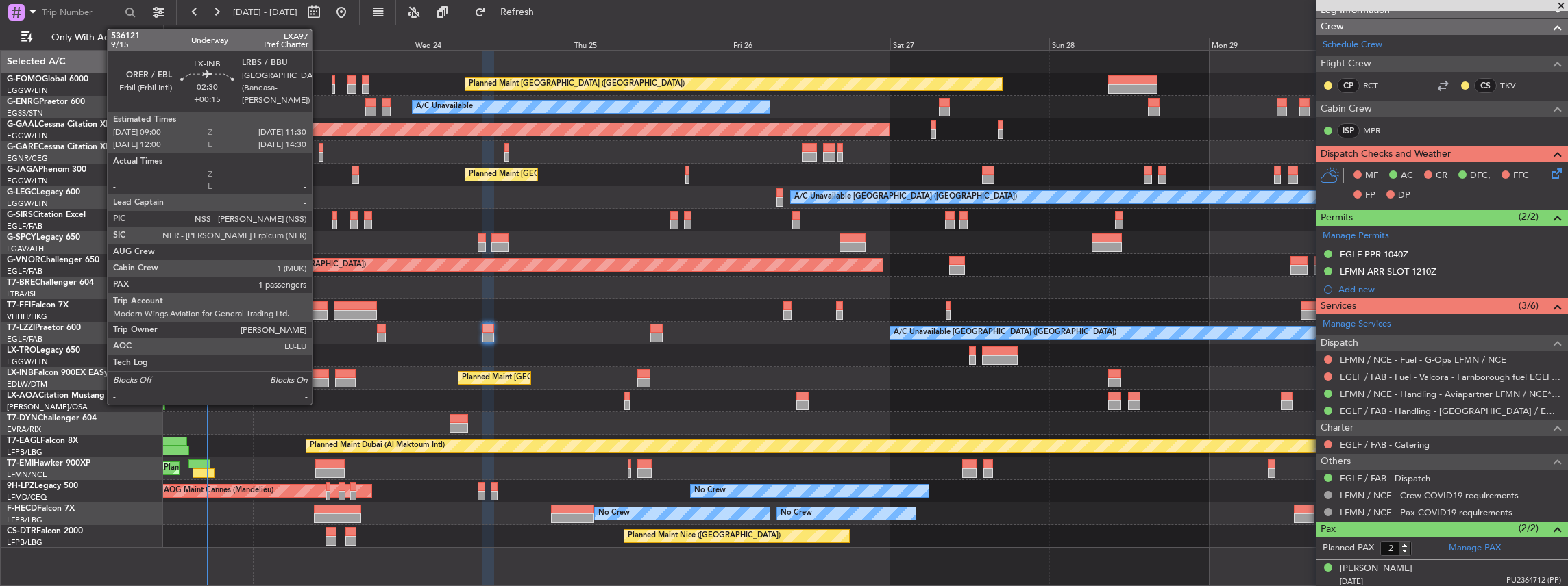
click at [318, 374] on div at bounding box center [321, 374] width 17 height 9
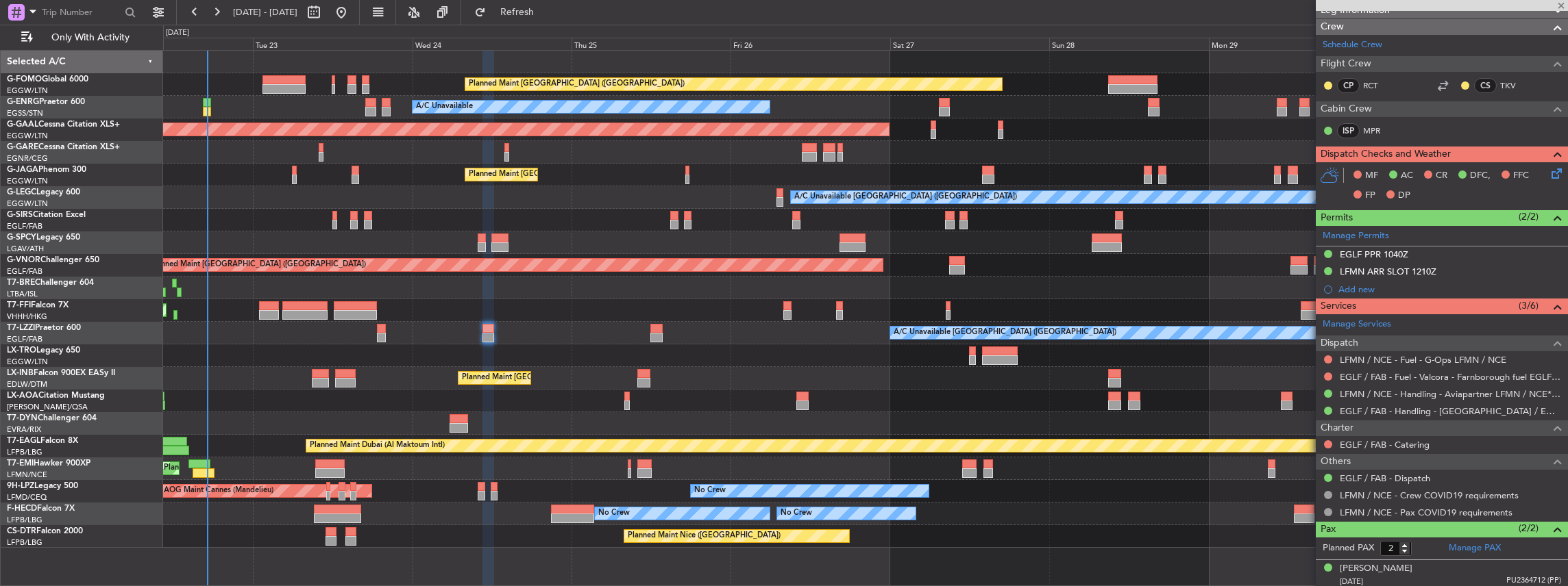
type input "+00:15"
type input "1"
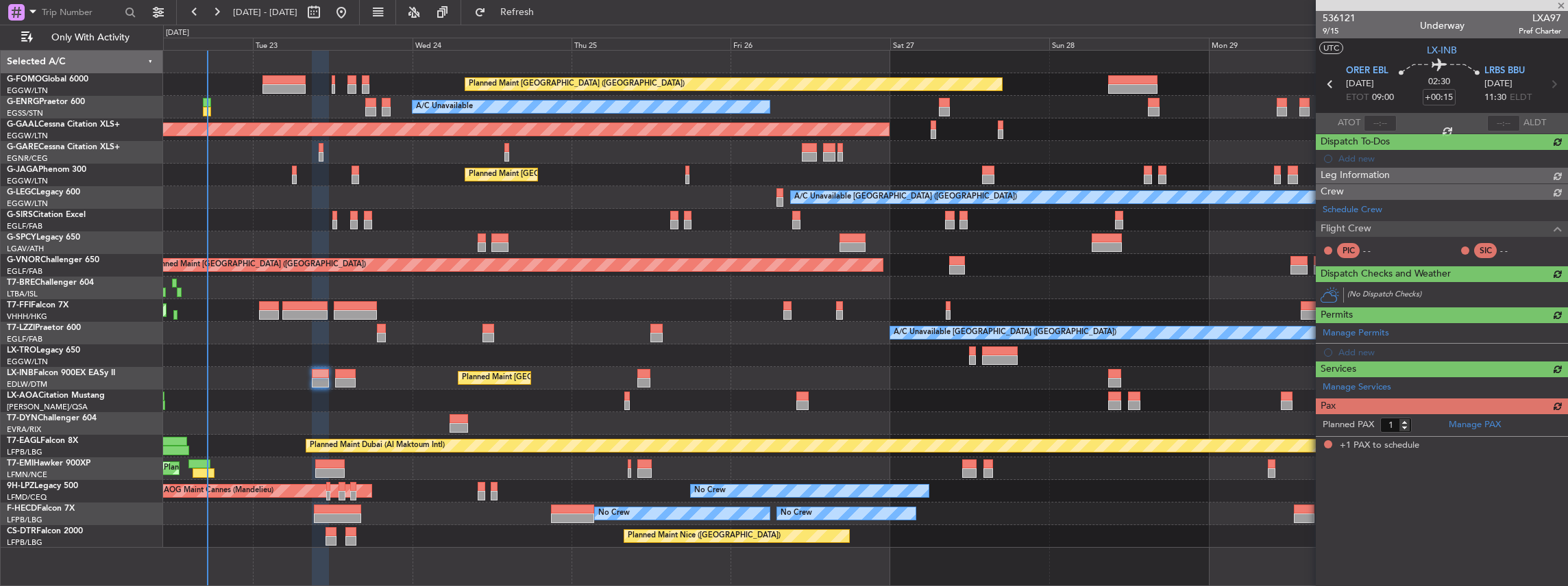
scroll to position [0, 0]
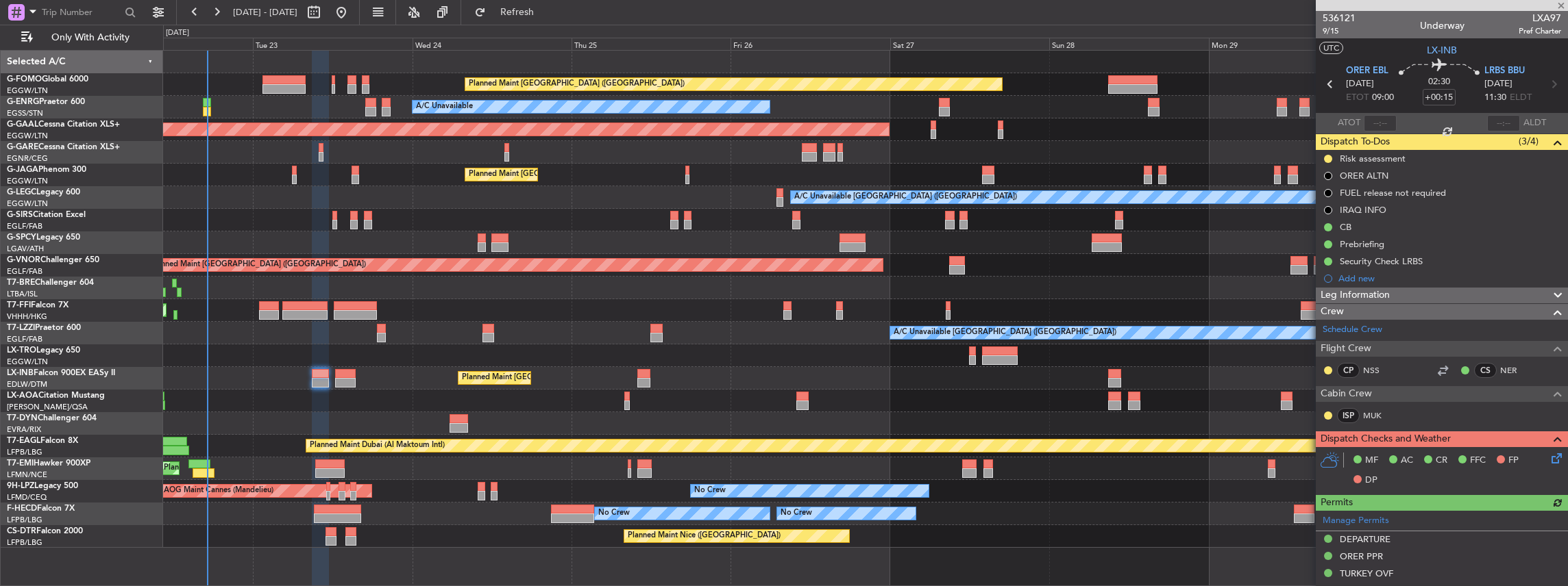
click at [379, 483] on div "Planned Maint [GEOGRAPHIC_DATA] ([GEOGRAPHIC_DATA]) A/C Unavailable AOG Maint […" at bounding box center [865, 300] width 1404 height 497
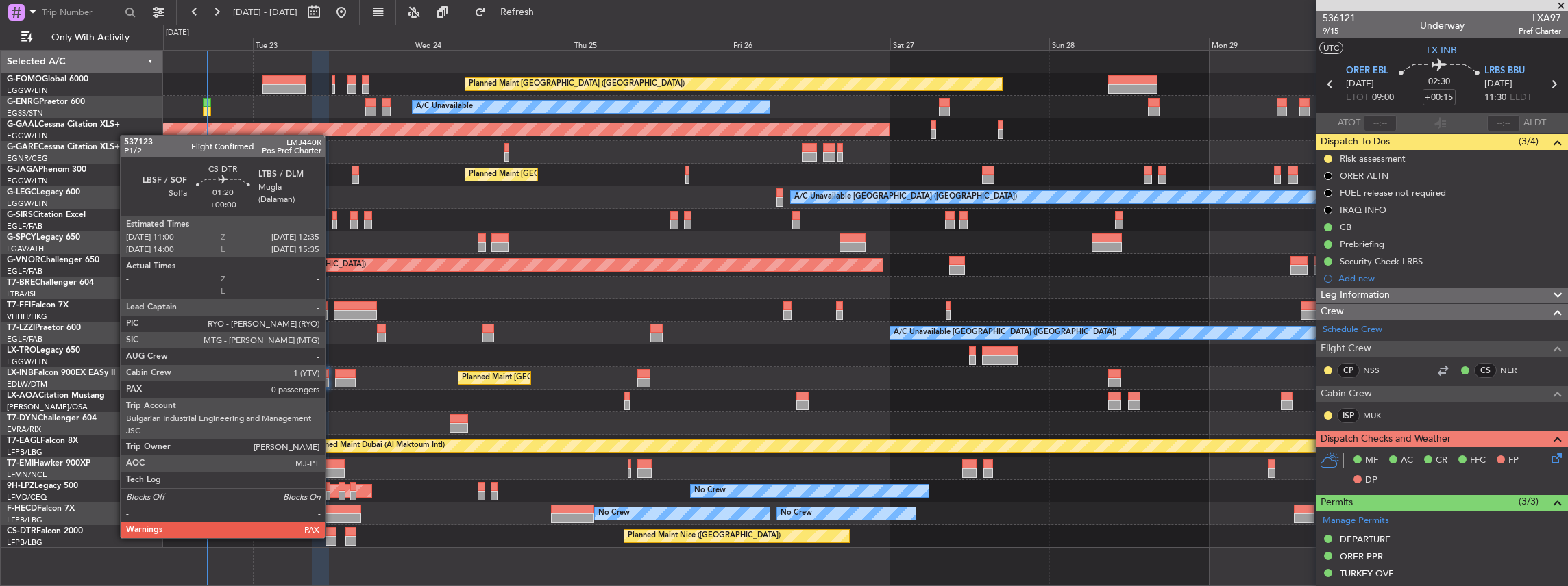
click at [331, 537] on div at bounding box center [331, 541] width 11 height 9
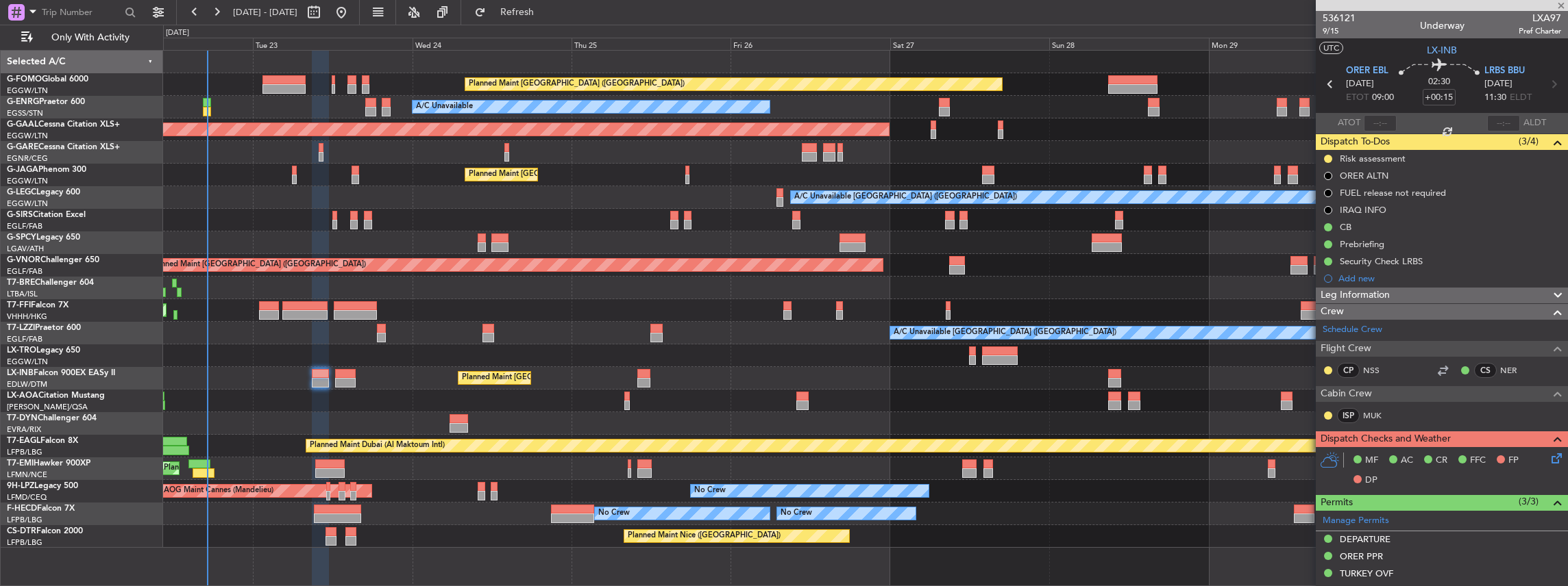
type input "0"
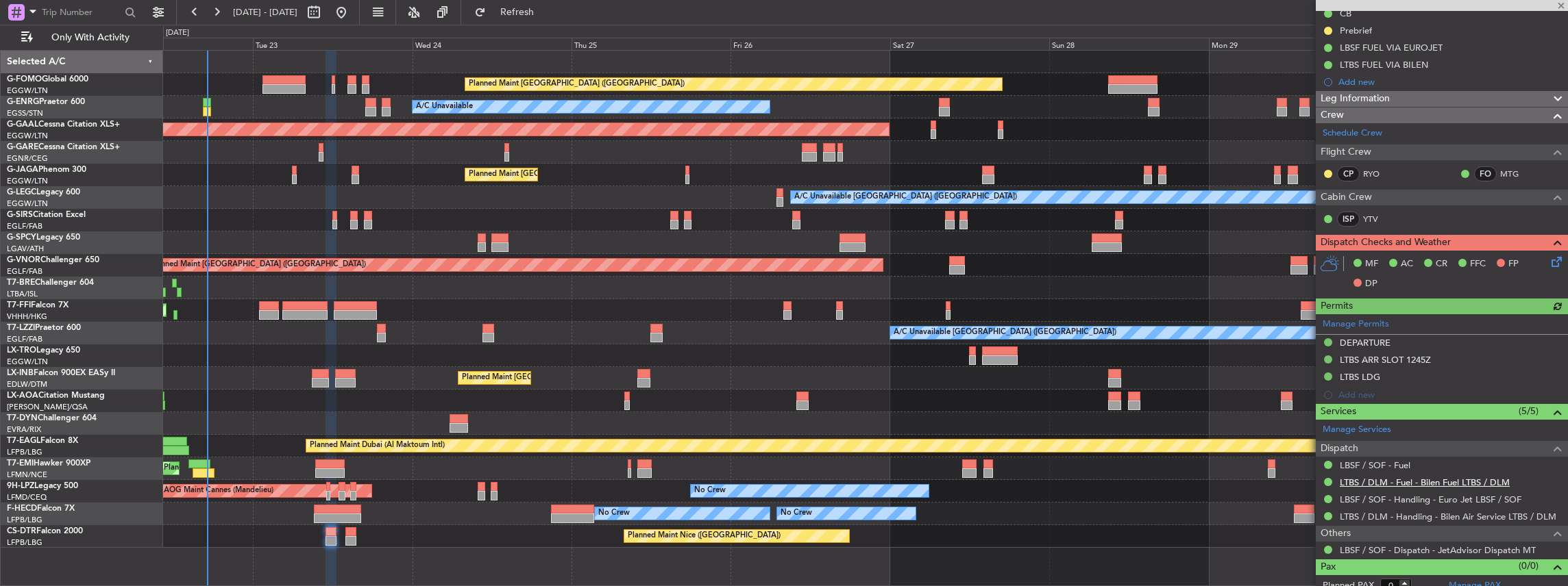
scroll to position [153, 0]
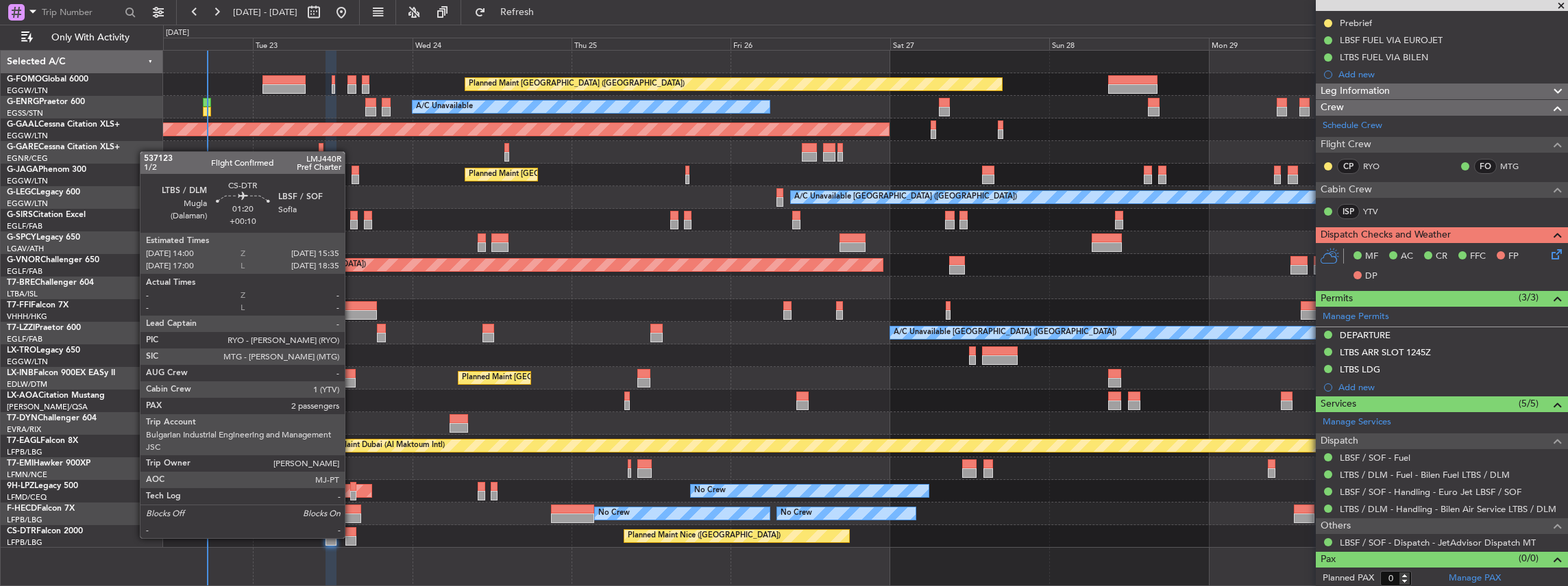
click at [351, 537] on div at bounding box center [351, 541] width 11 height 9
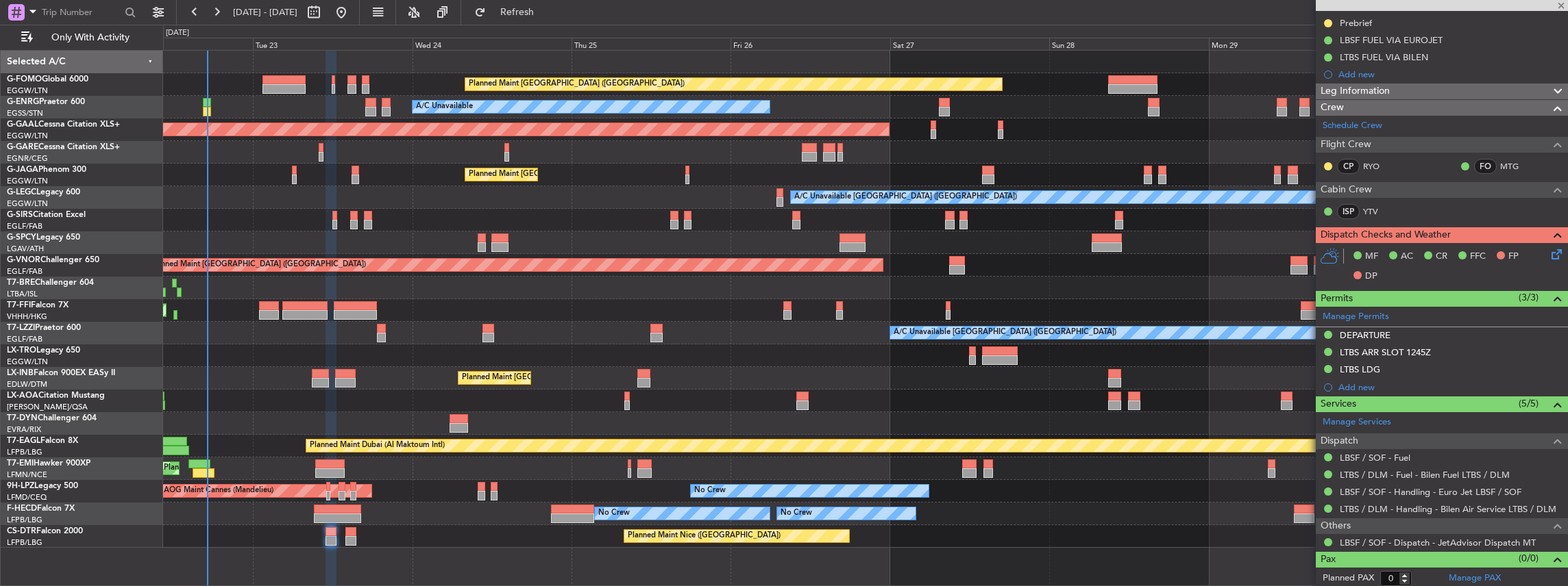
type input "+00:10"
type input "2"
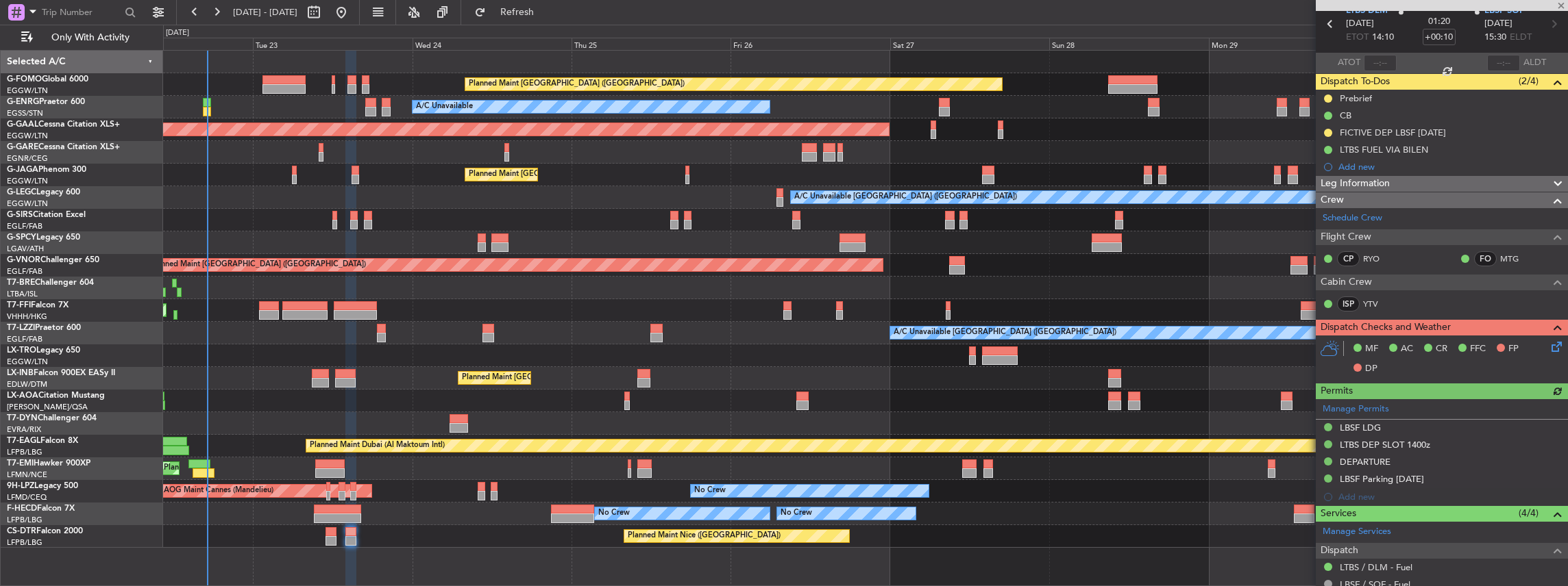
scroll to position [137, 0]
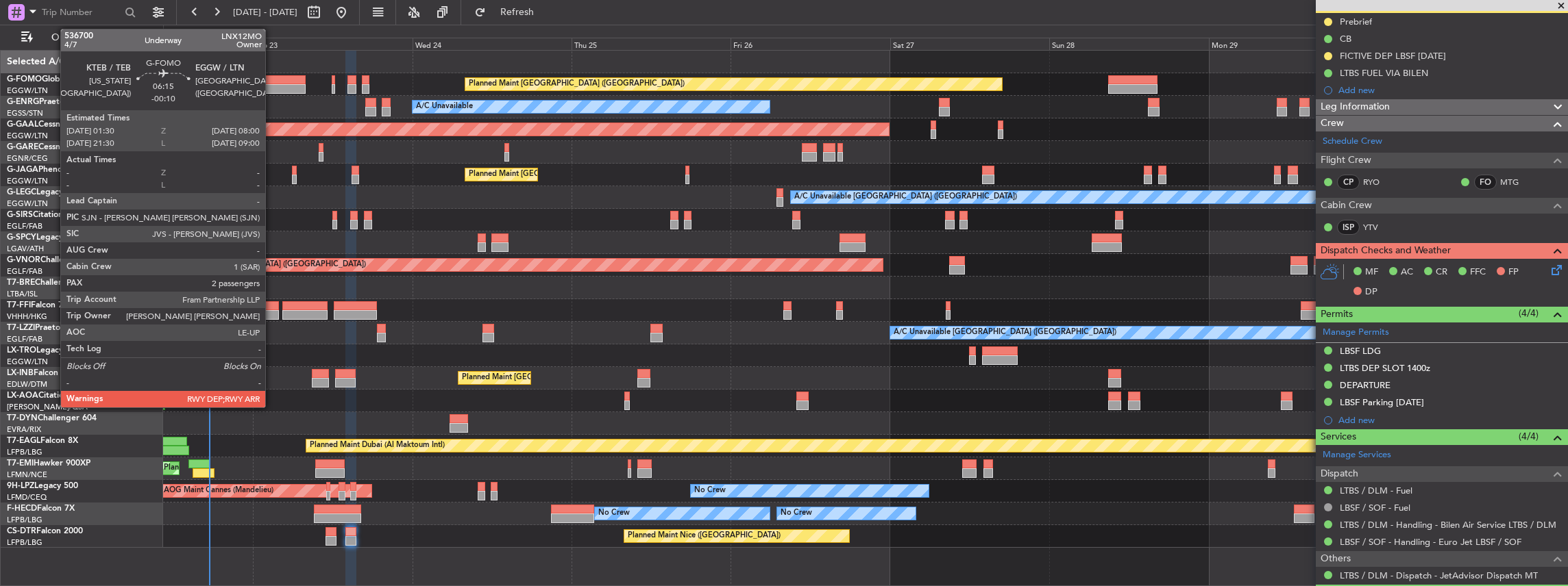
click at [272, 84] on div at bounding box center [284, 89] width 43 height 9
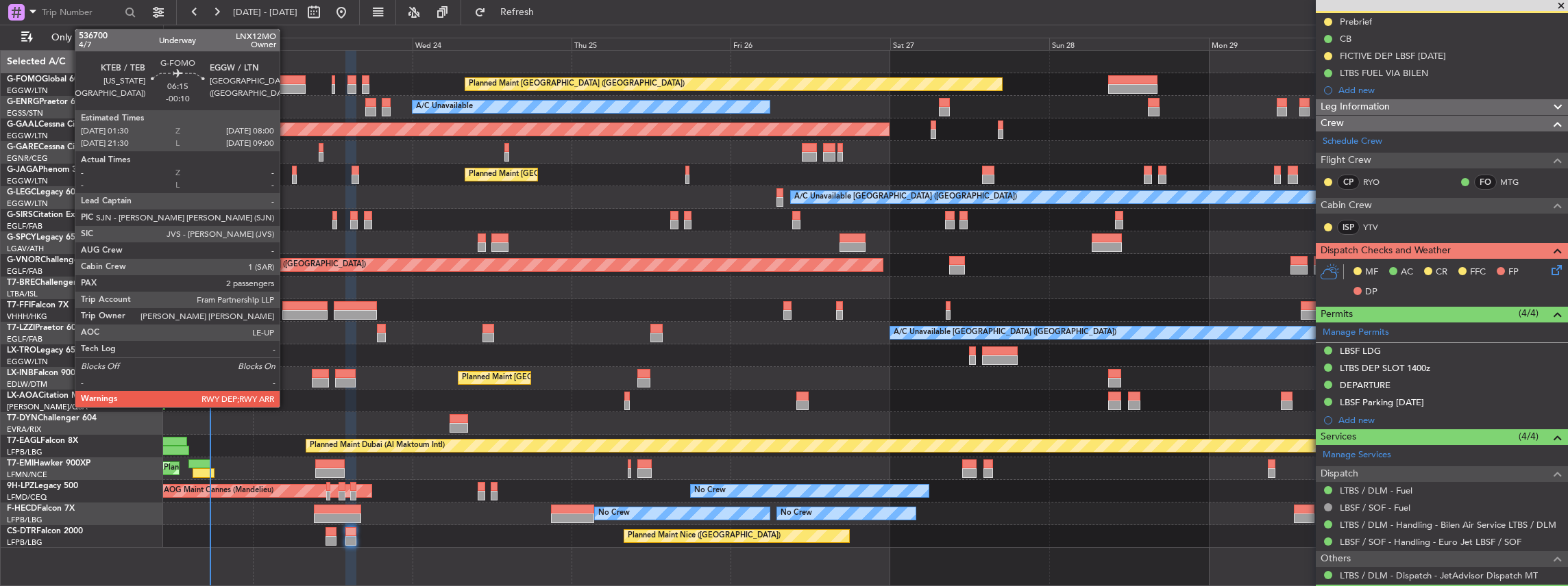
click at [287, 78] on div at bounding box center [284, 80] width 43 height 9
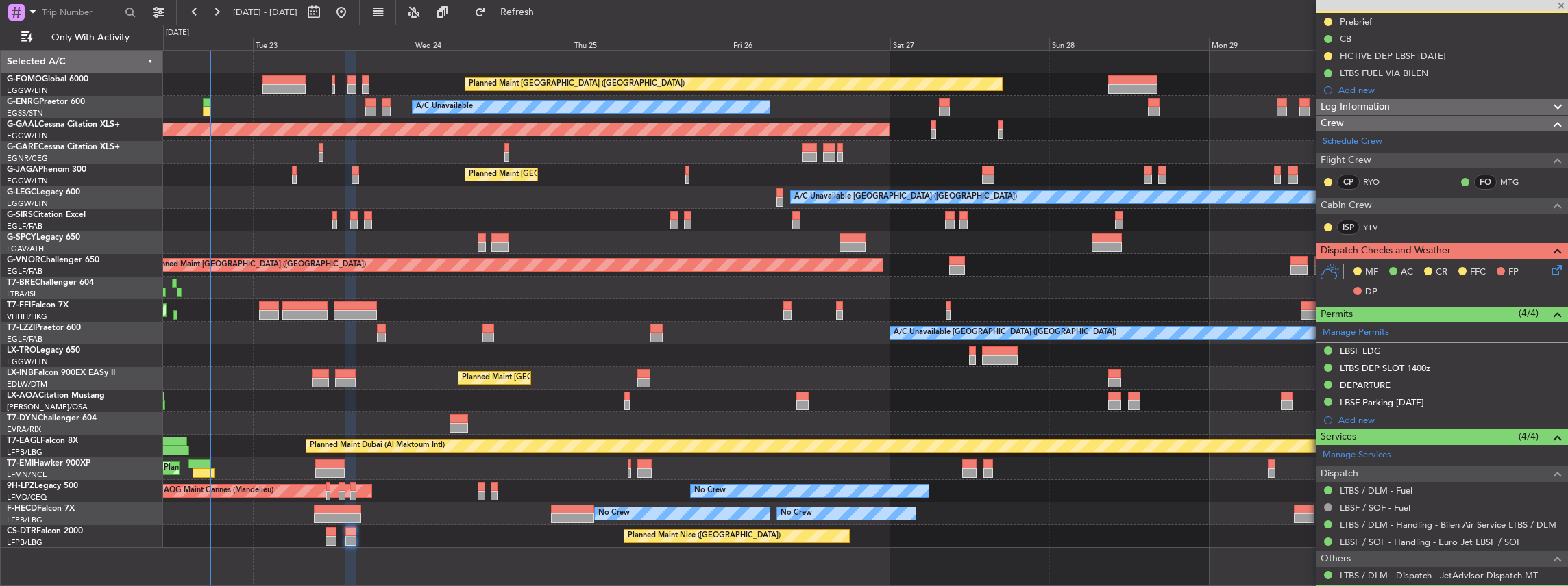
type input "-00:10"
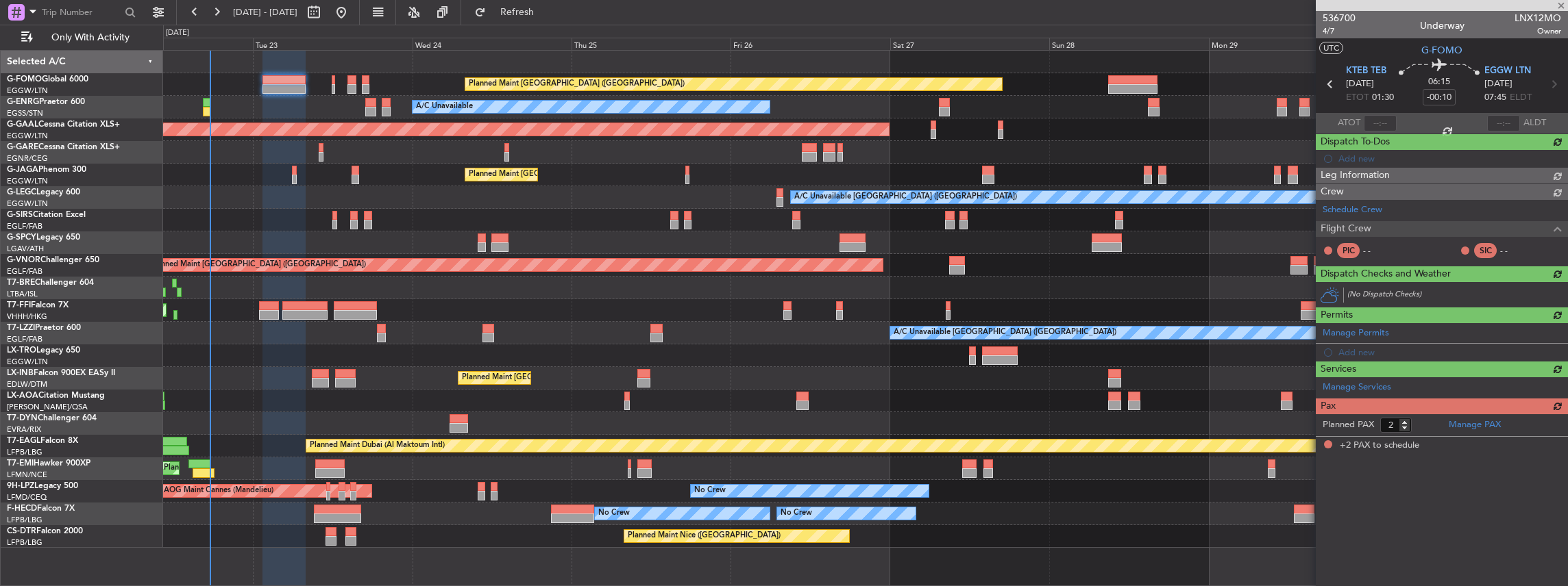
scroll to position [0, 0]
